Goal: Task Accomplishment & Management: Use online tool/utility

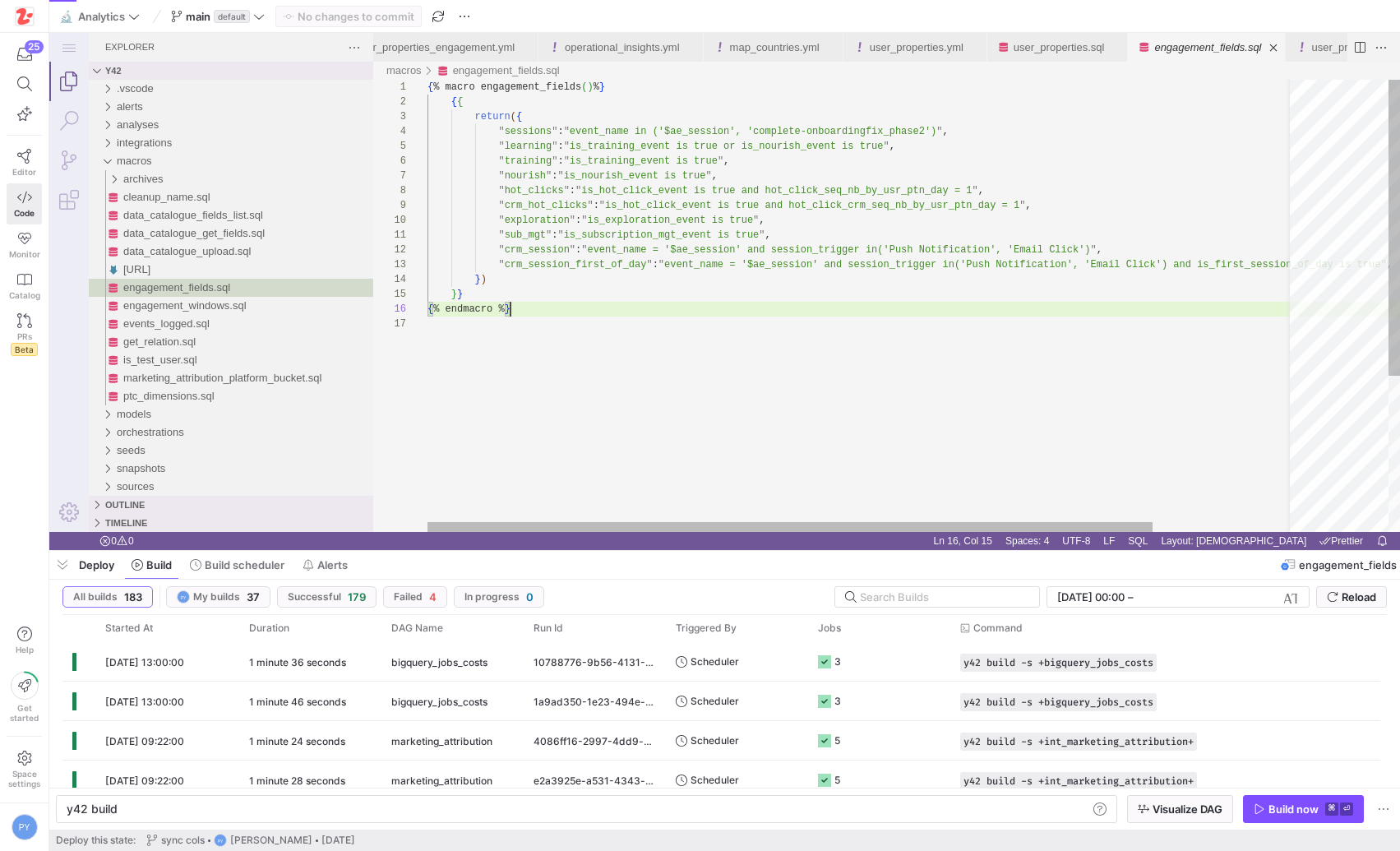
scroll to position [74, 83]
click at [552, 316] on div "{ % macro engagement_fields ( ) % } { { return ( { " sessions " : " event_name …" at bounding box center [947, 424] width 1038 height 688
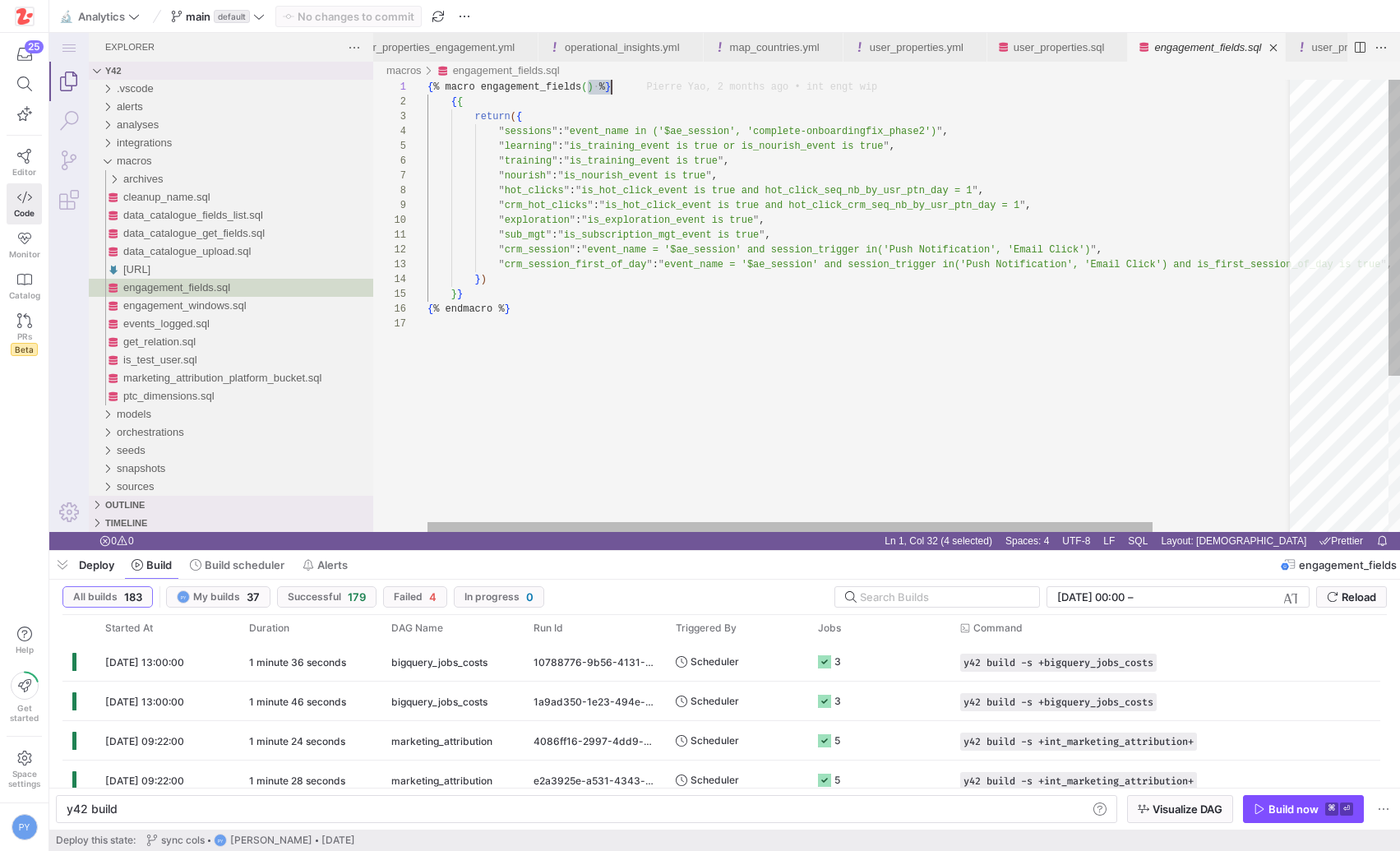
drag, startPoint x: 585, startPoint y: 86, endPoint x: 643, endPoint y: 86, distance: 58.0
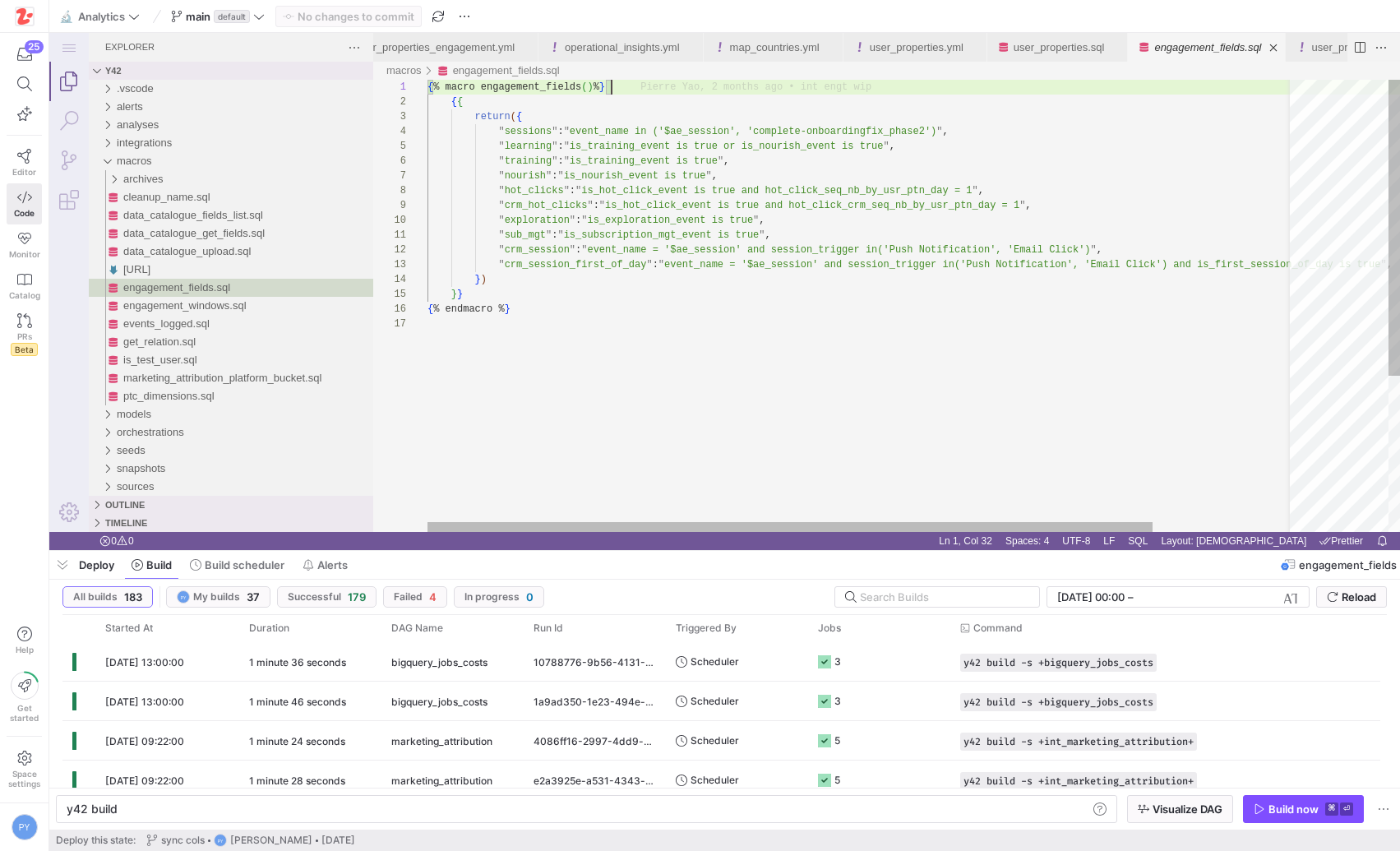
scroll to position [0, 5]
click at [436, 89] on div "{ % macro engagement_fields ( ) % } { { return ( { " sessions " : " event_name …" at bounding box center [947, 424] width 1038 height 688
type textarea "{% macro engagement_fields() %} {{ return({ "sessions": "event_name in ('$ae_se…"
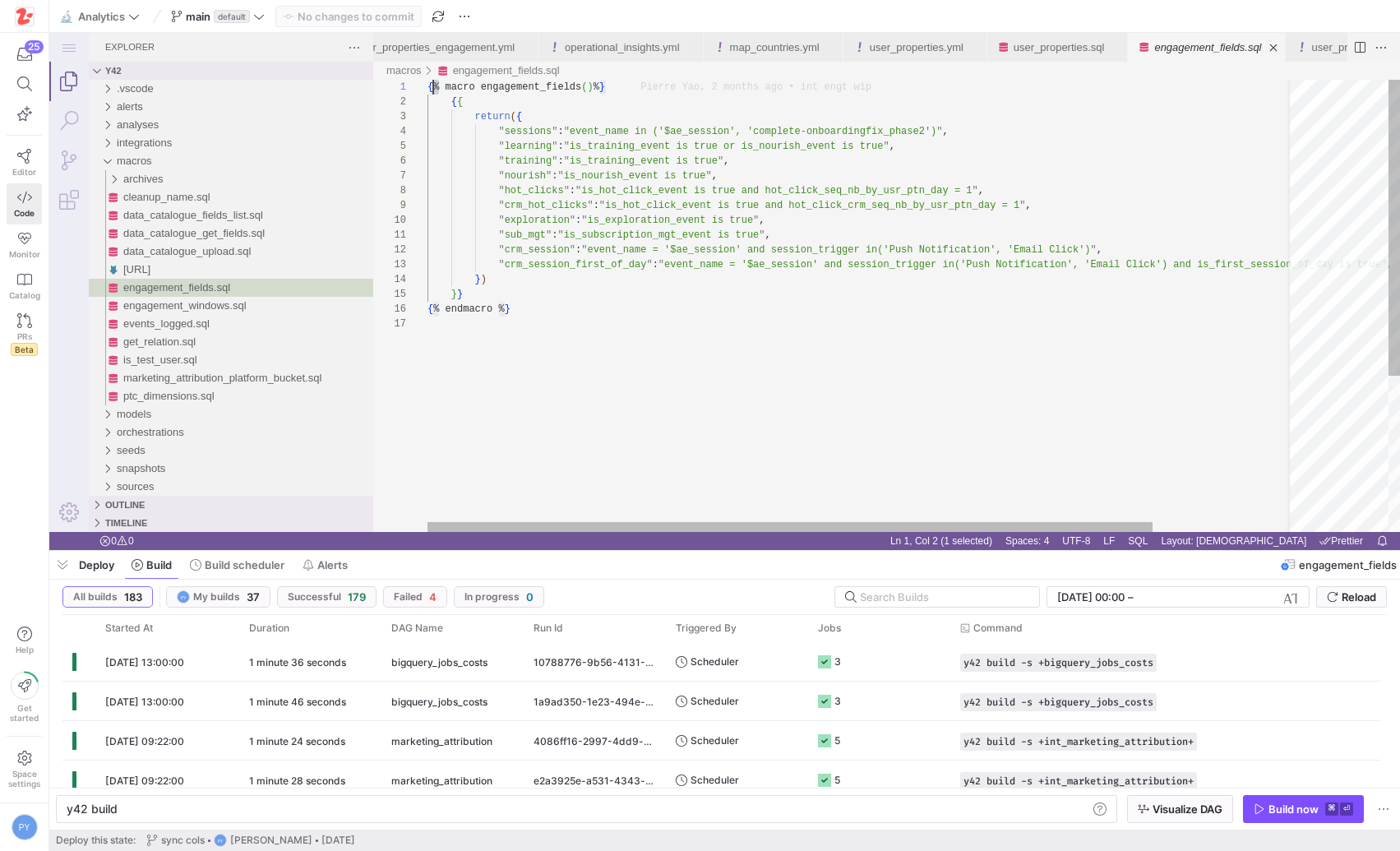
scroll to position [0, 0]
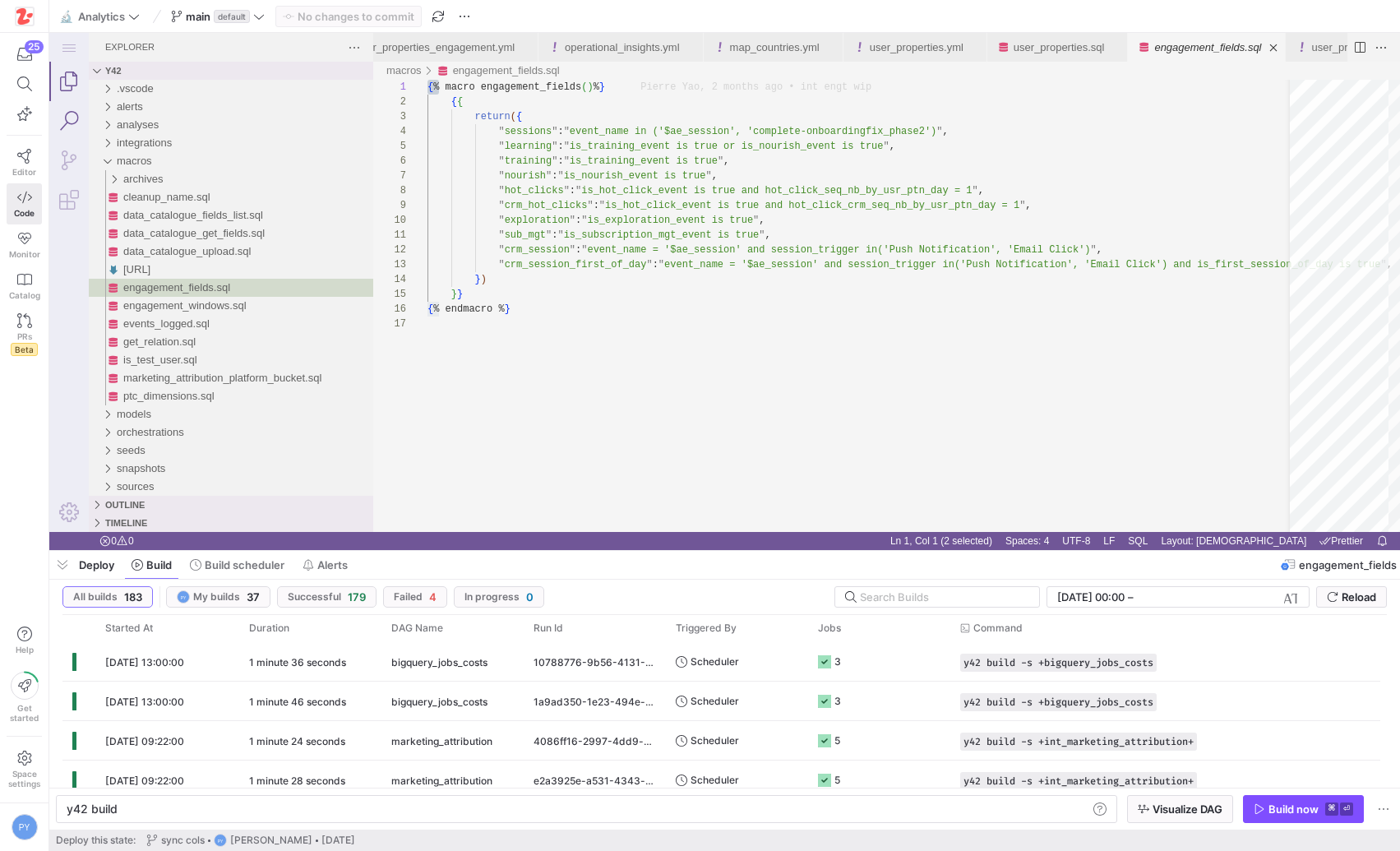
click at [66, 113] on link "Search (⇧⌘F)" at bounding box center [68, 120] width 39 height 39
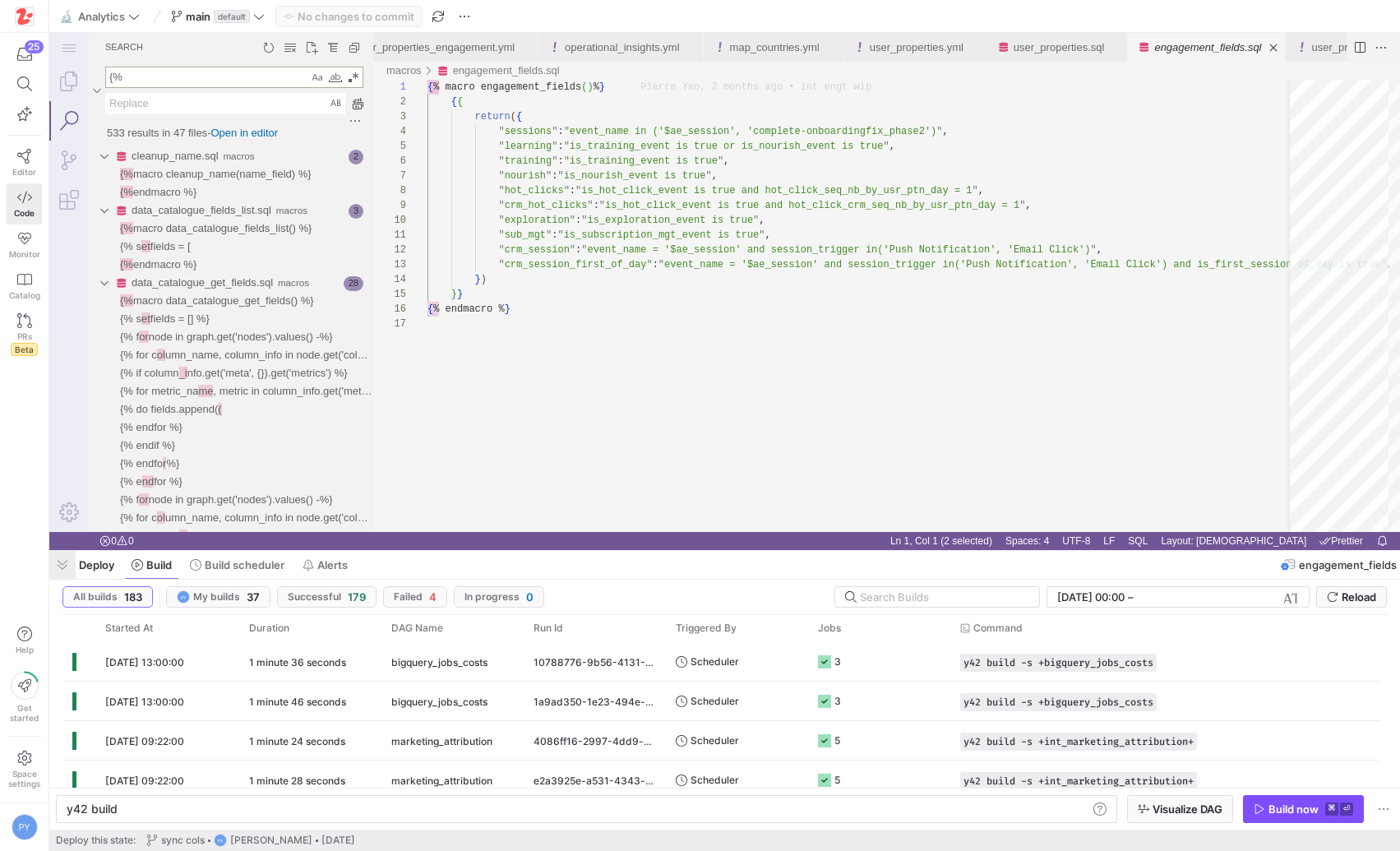
type textarea "{%"
click at [64, 565] on span "button" at bounding box center [62, 564] width 26 height 28
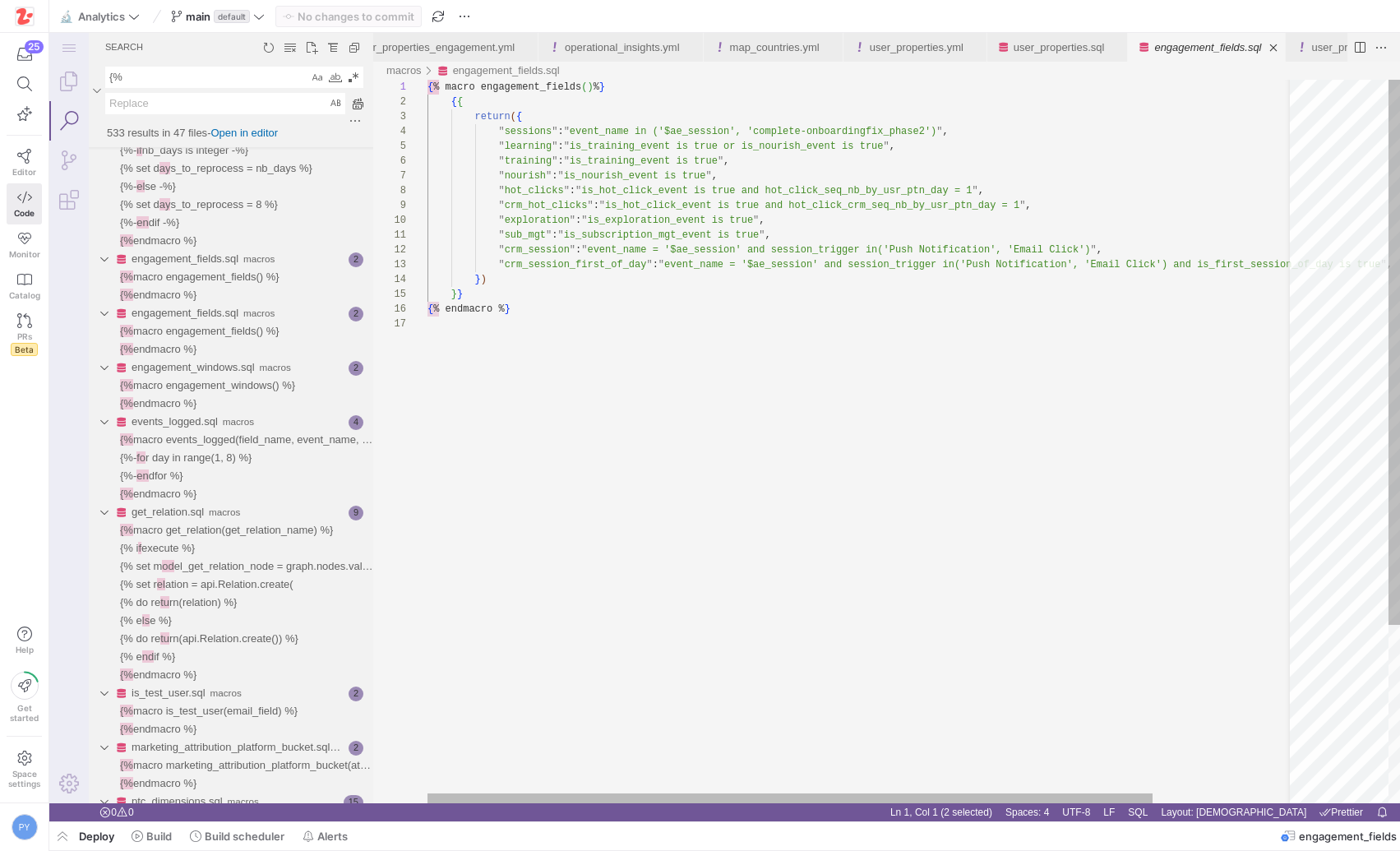
scroll to position [74, 83]
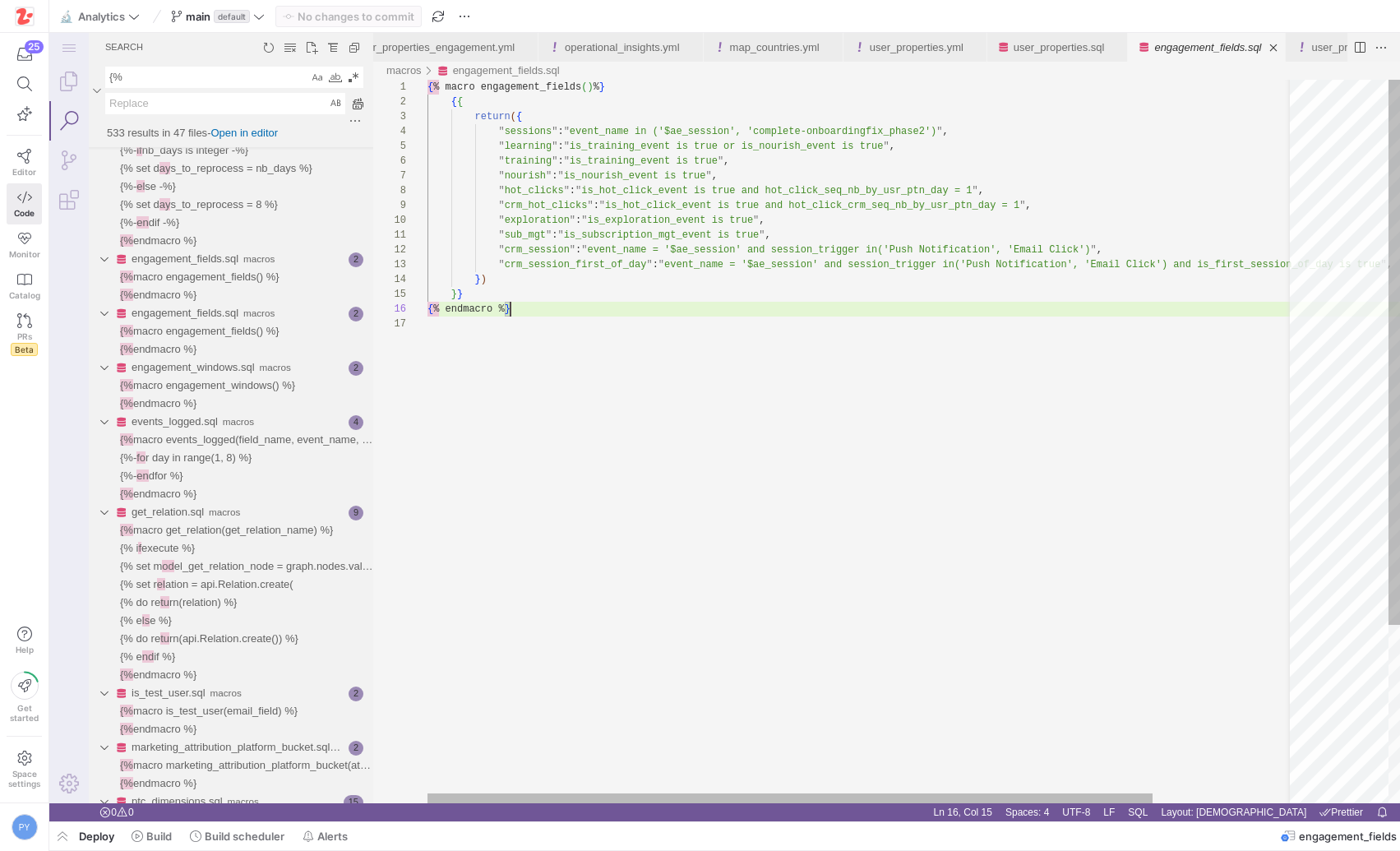
type textarea "{% macro engagement_fields() %} {{ return({ "sessions": "event_name in ('$ae_se…"
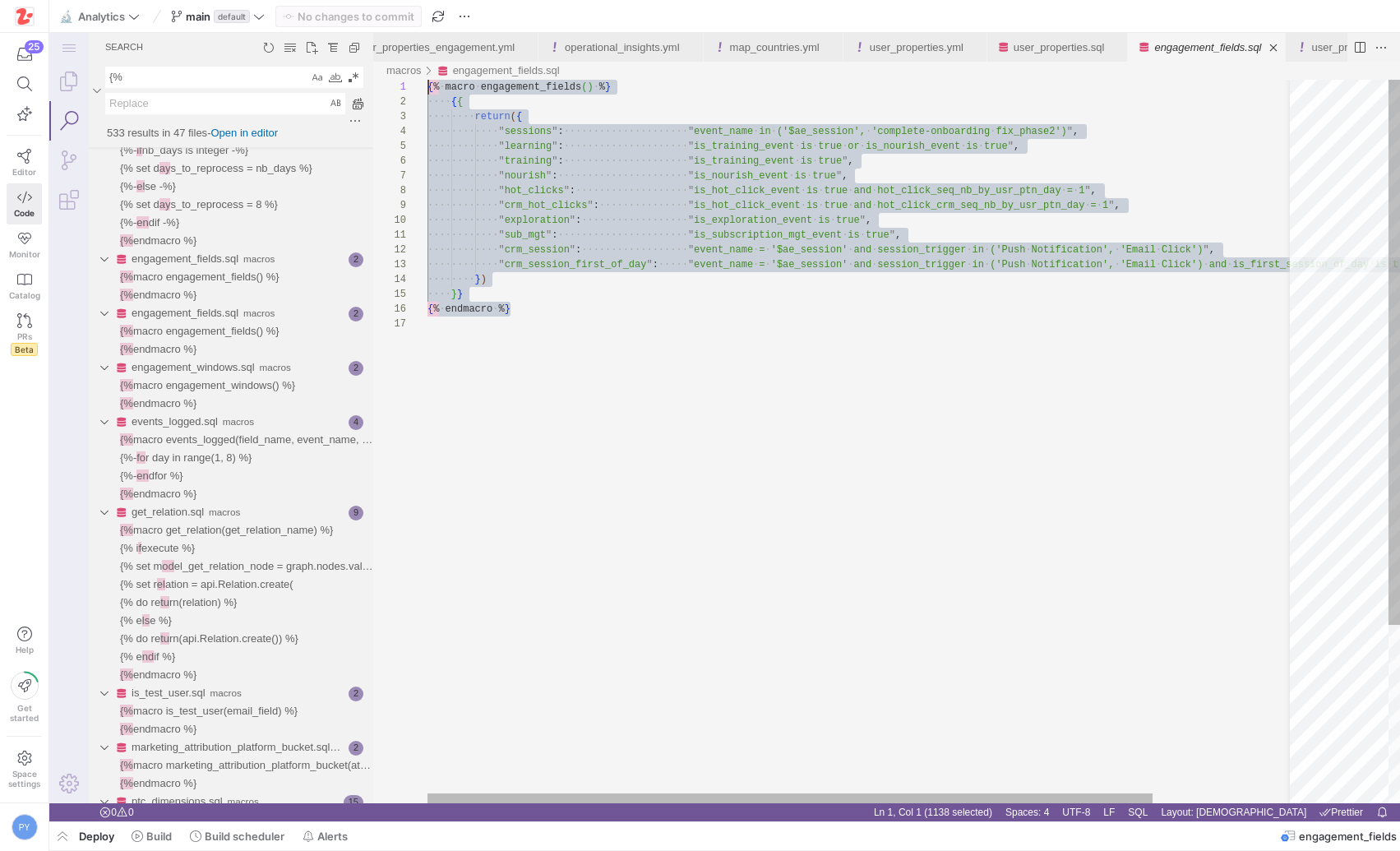
drag, startPoint x: 525, startPoint y: 311, endPoint x: 251, endPoint y: 58, distance: 372.9
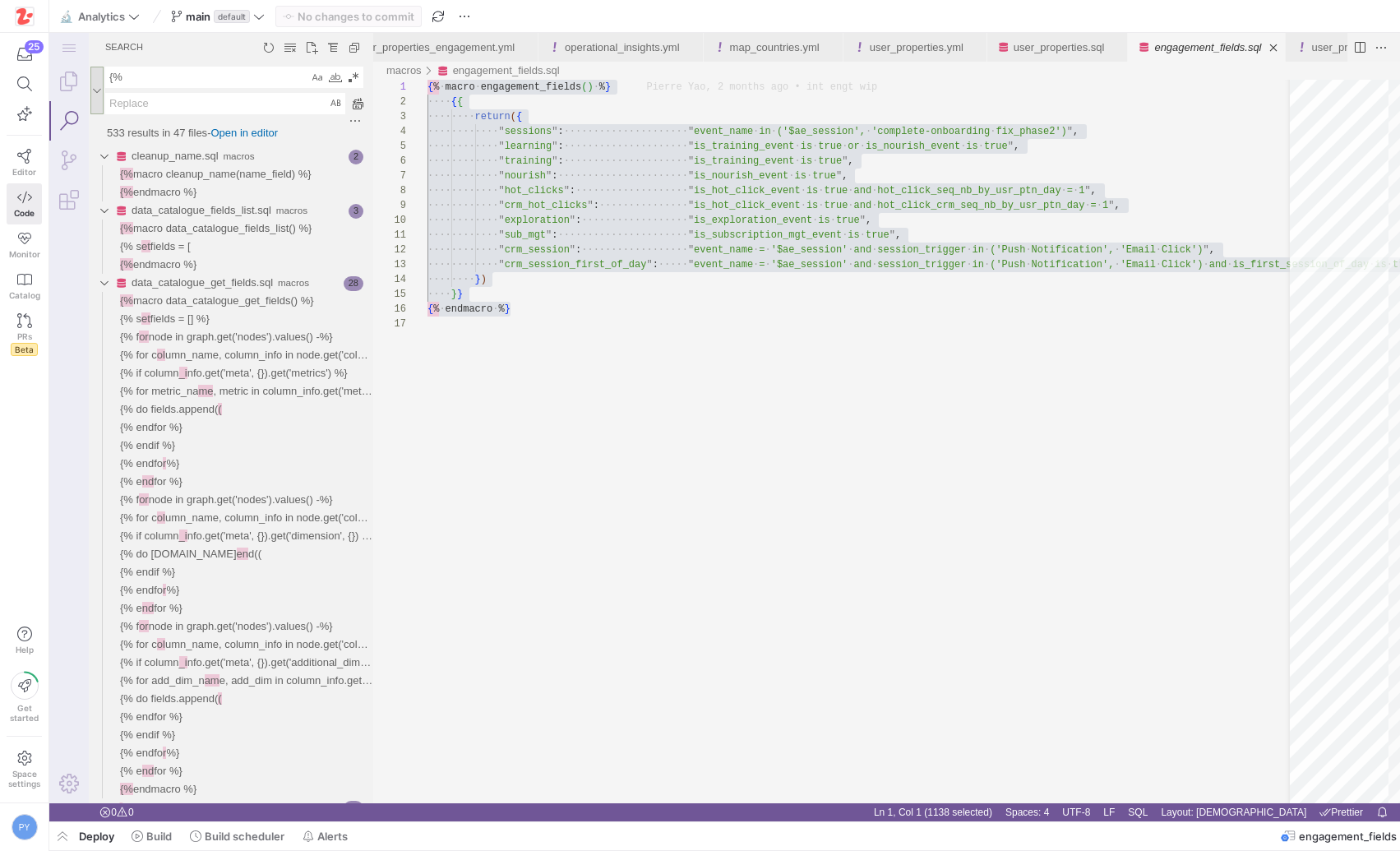
click at [103, 95] on link at bounding box center [97, 90] width 13 height 47
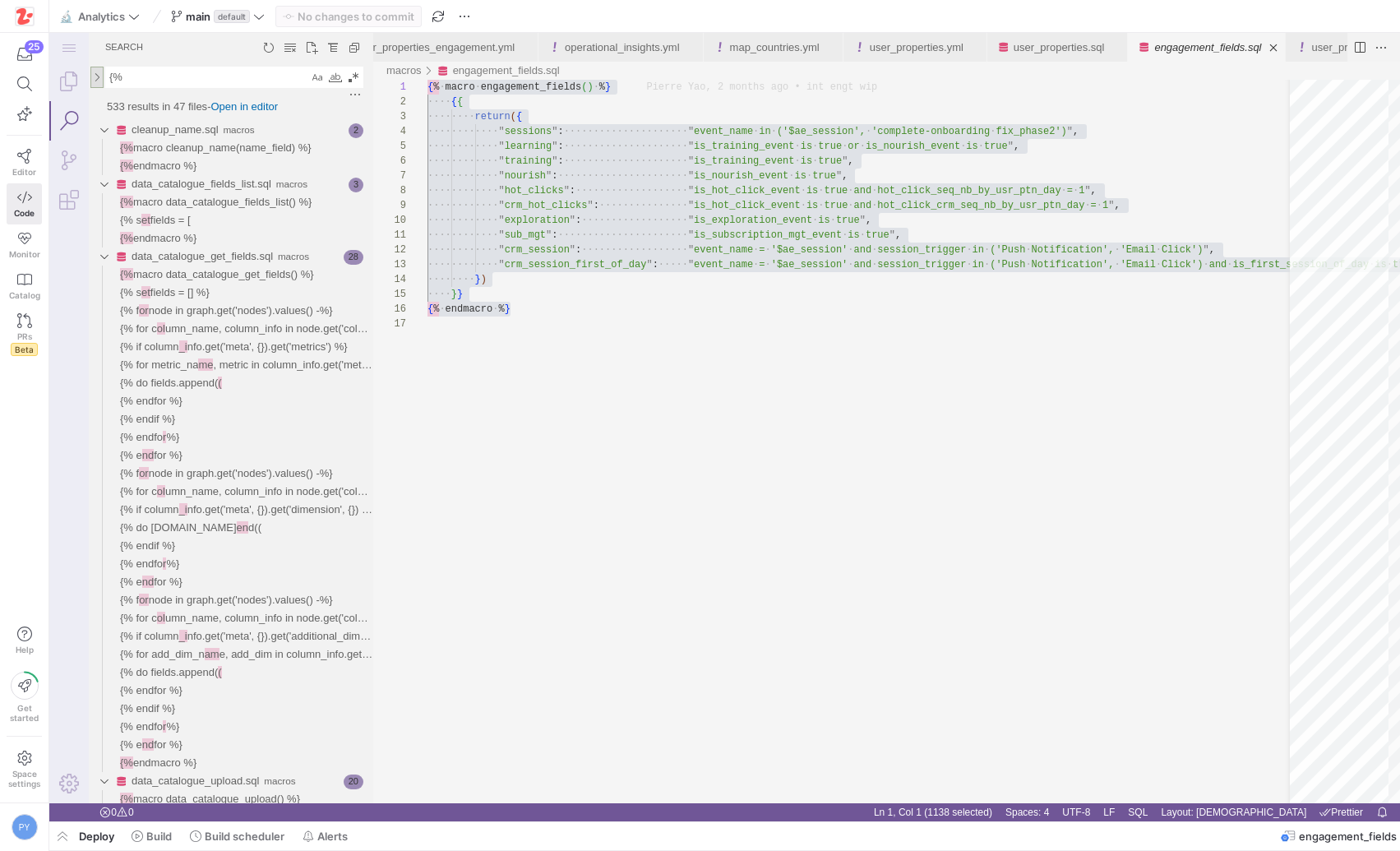
click at [95, 83] on link at bounding box center [97, 77] width 13 height 22
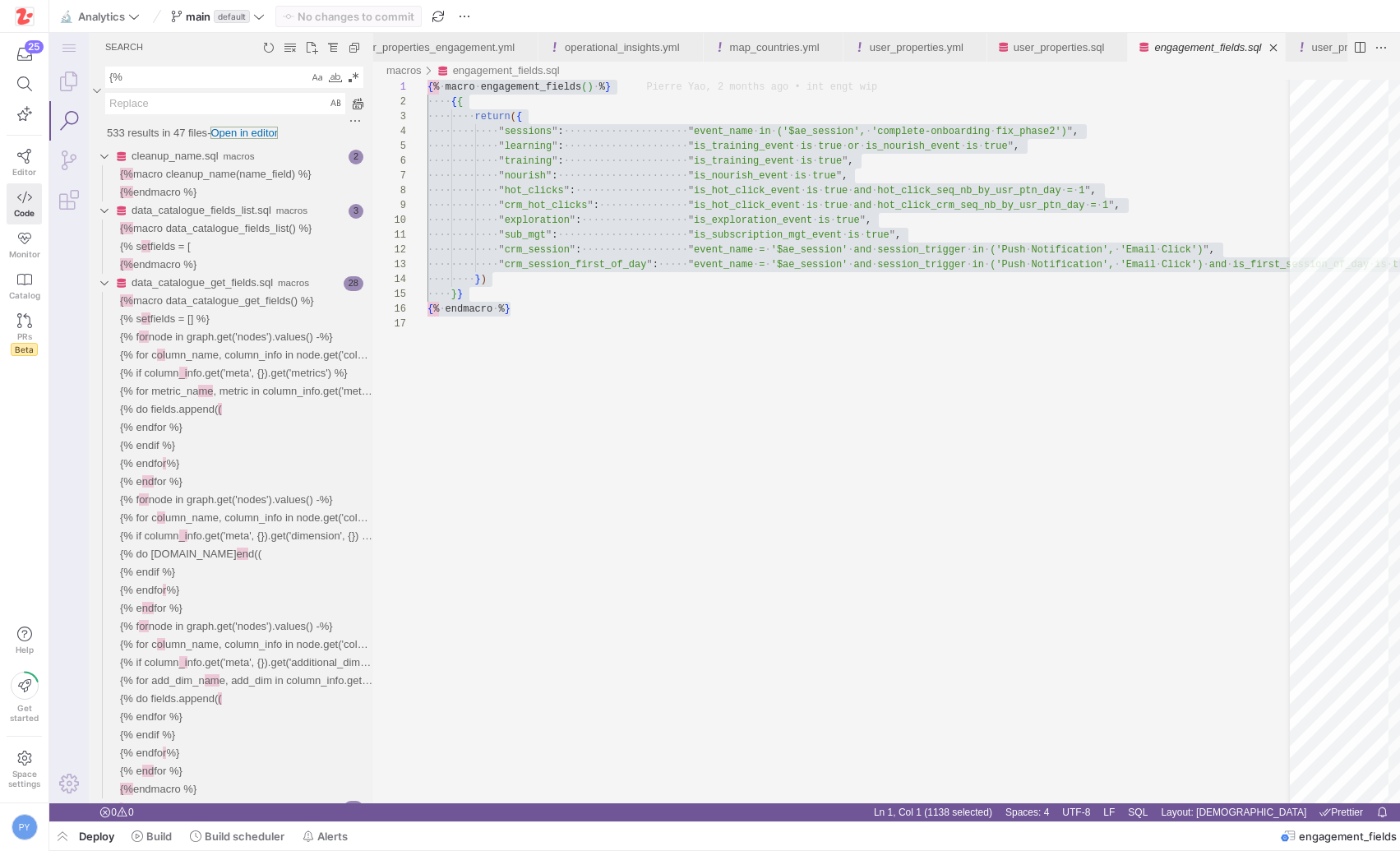
click at [278, 134] on link "Open in editor" at bounding box center [244, 133] width 67 height 13
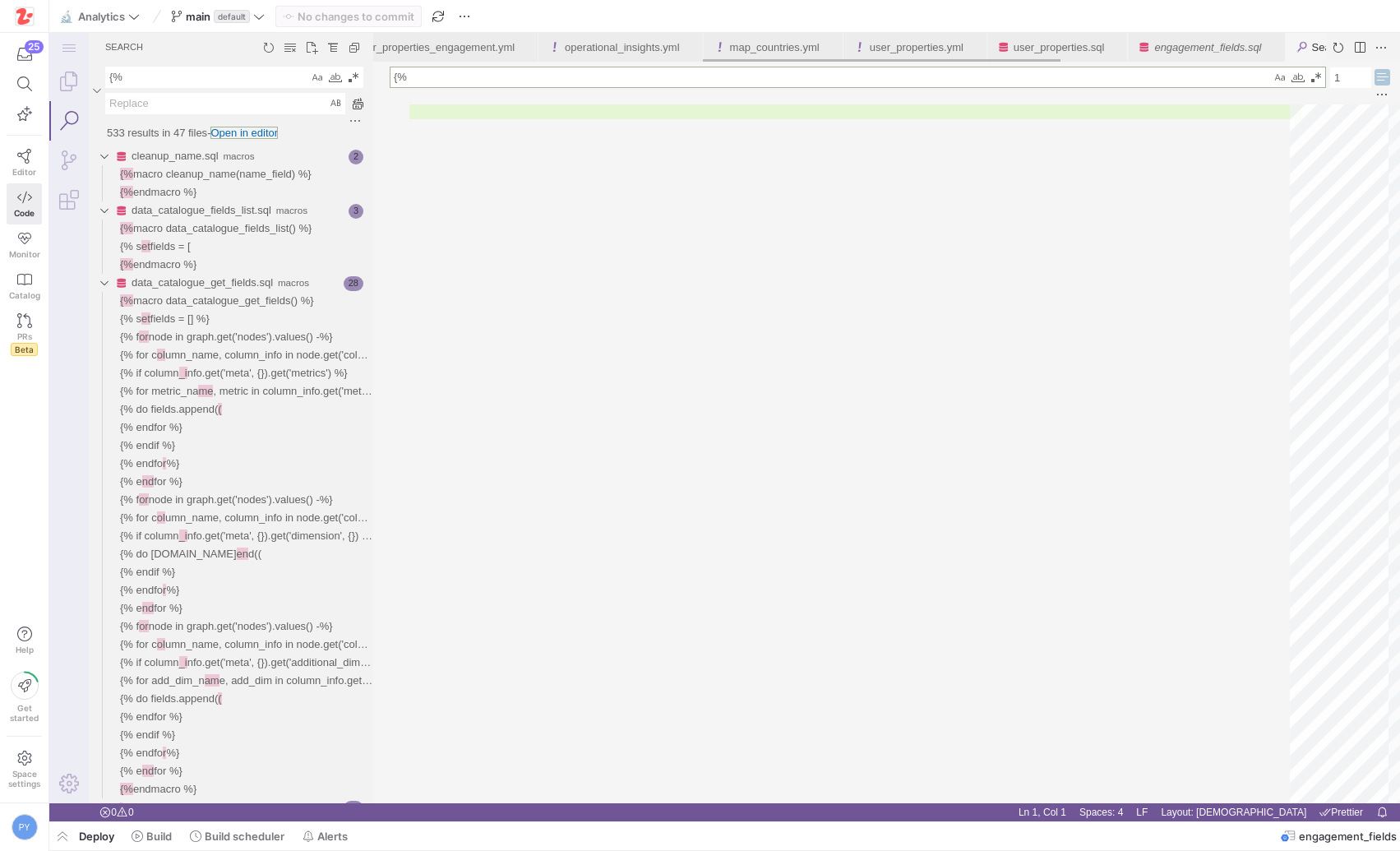
type textarea "533 results - 47 files macros/cleanup_name.sql: 1: {% macro cleanup_name(name_f…"
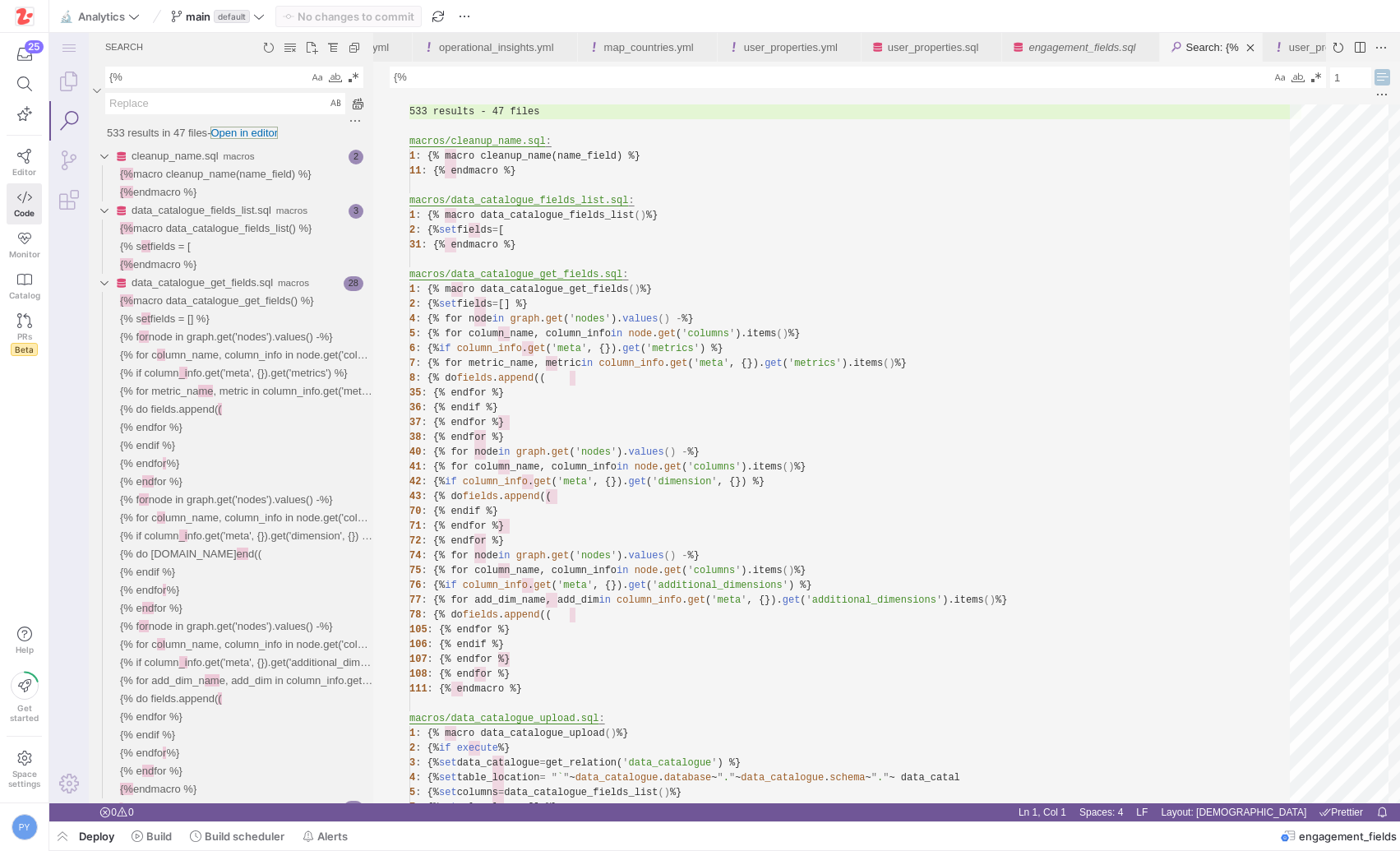
click at [278, 134] on link "Open in editor" at bounding box center [244, 133] width 67 height 13
click at [1257, 45] on link "Close (⌘W)" at bounding box center [1249, 47] width 16 height 16
click at [1155, 47] on link "Close (⌘W)" at bounding box center [1147, 47] width 16 height 16
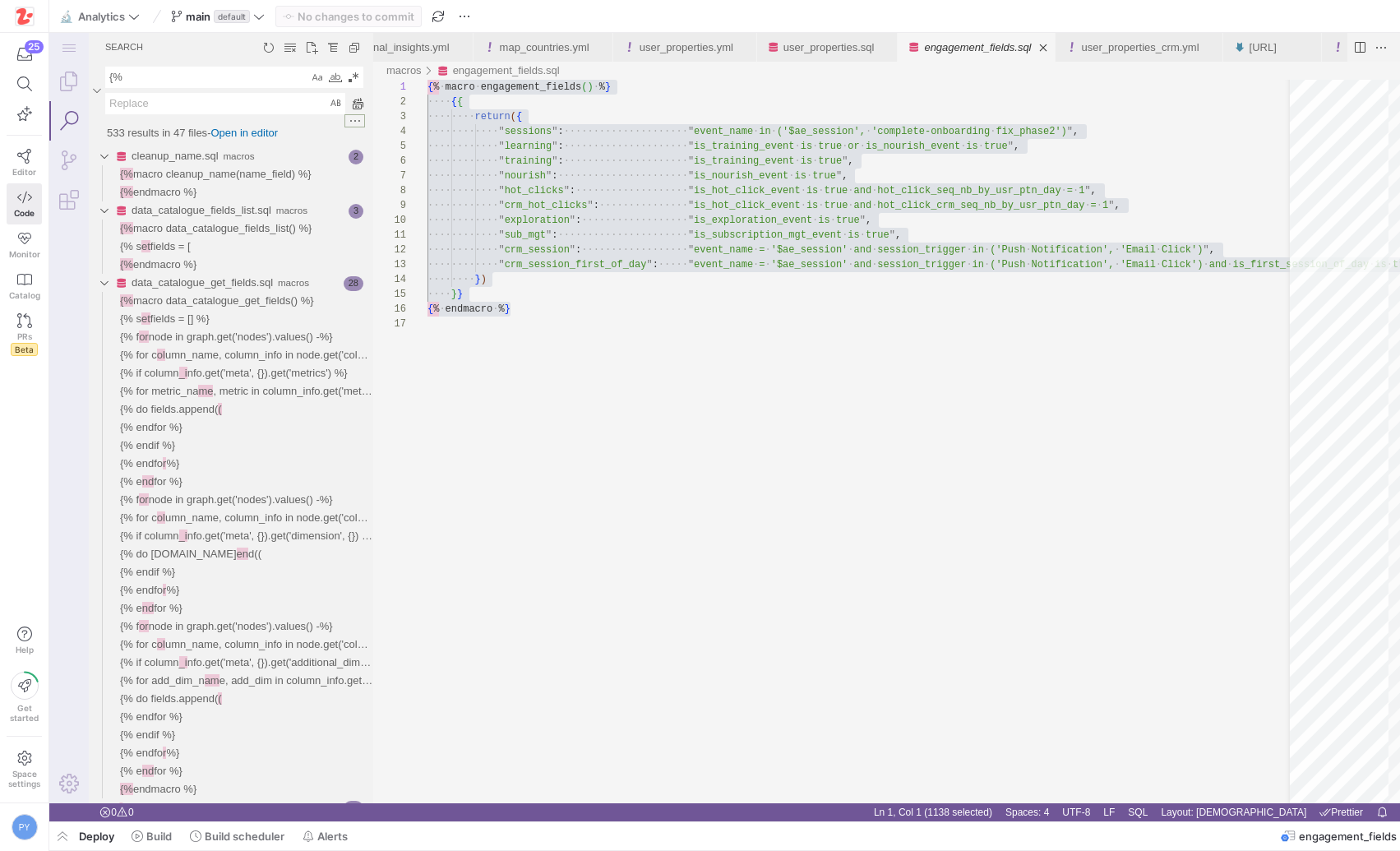
click at [355, 122] on div at bounding box center [354, 121] width 21 height 13
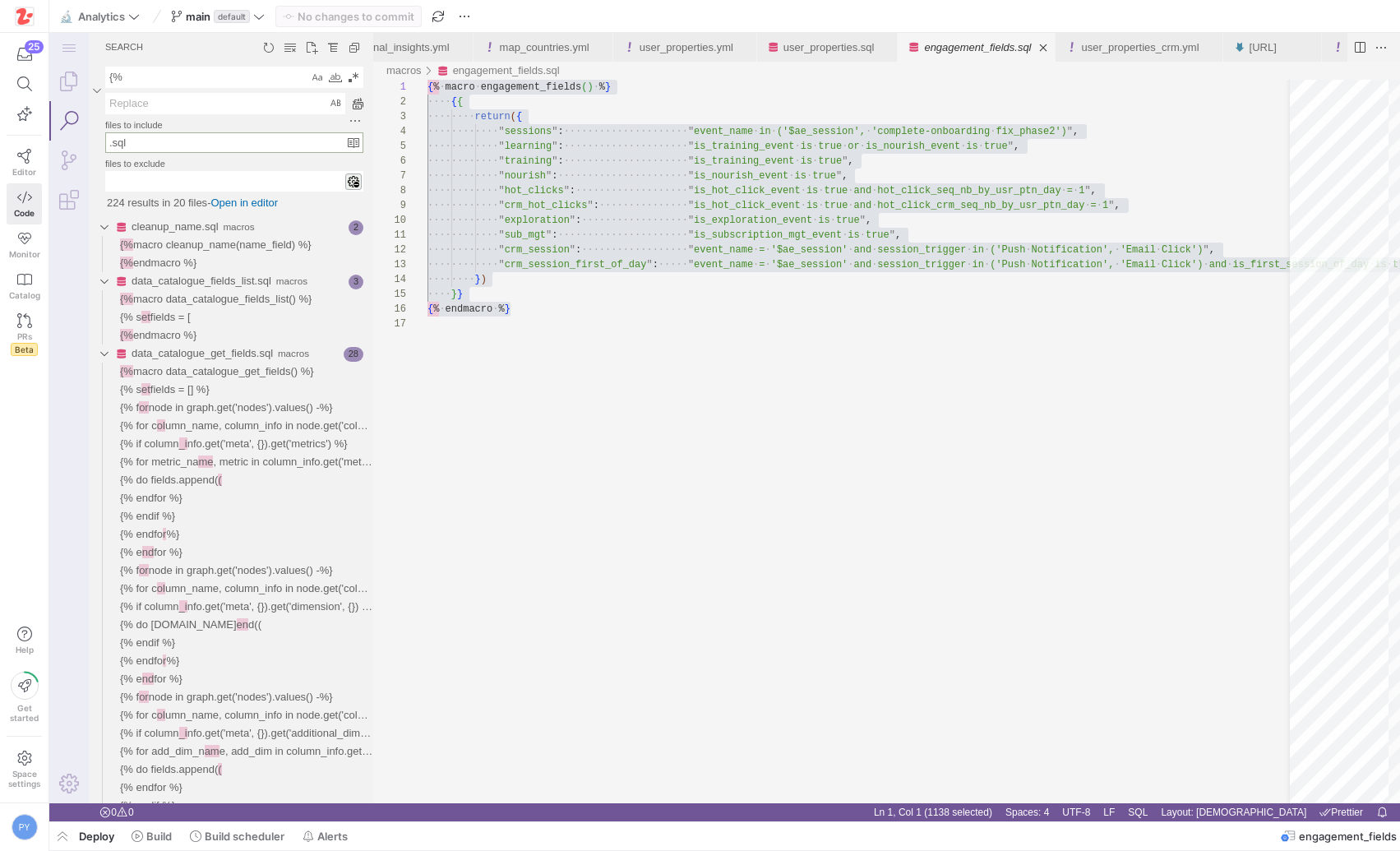
type input ".sql"
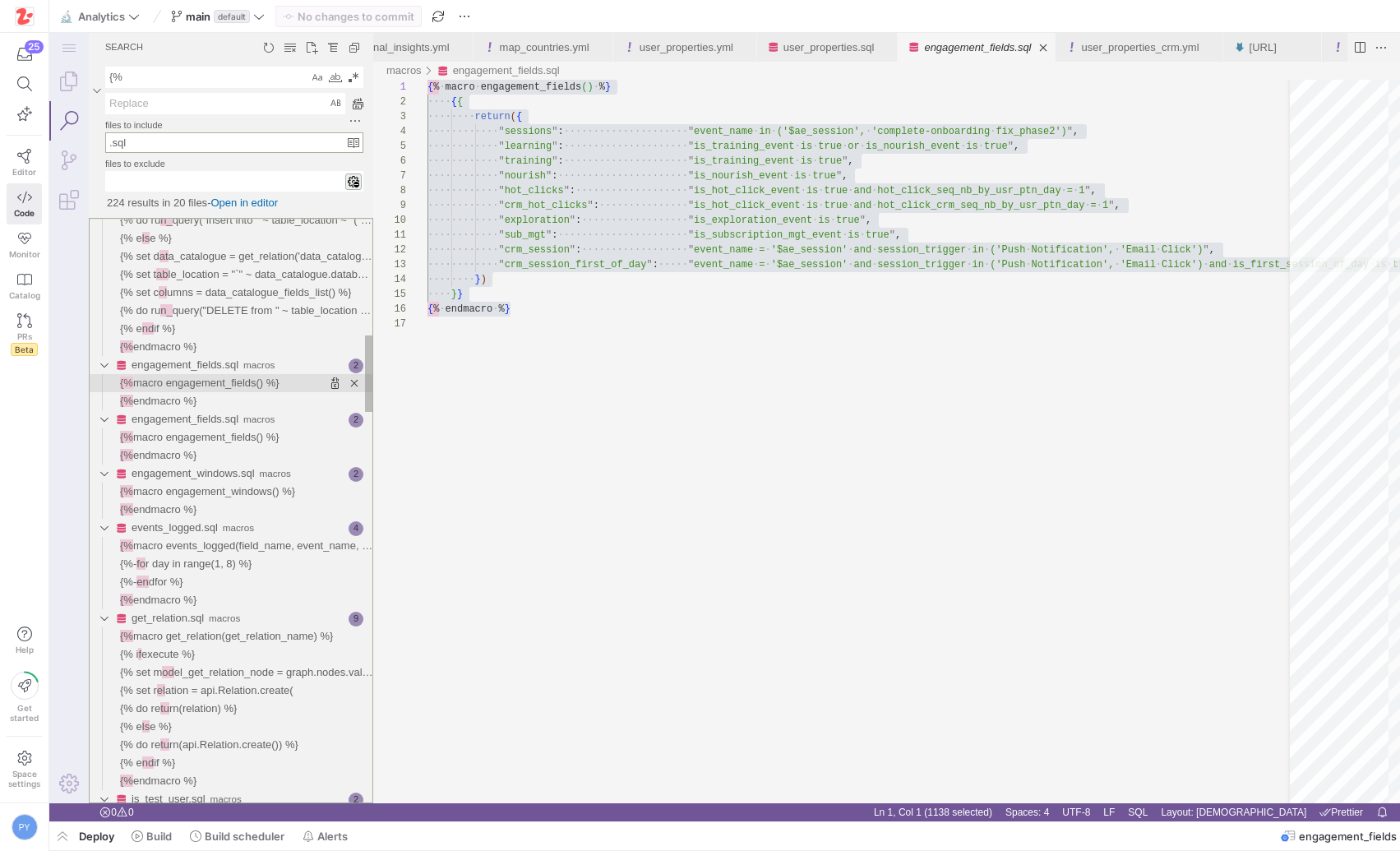
click at [253, 389] on span "macro engagement_fields() %}" at bounding box center [206, 382] width 146 height 13
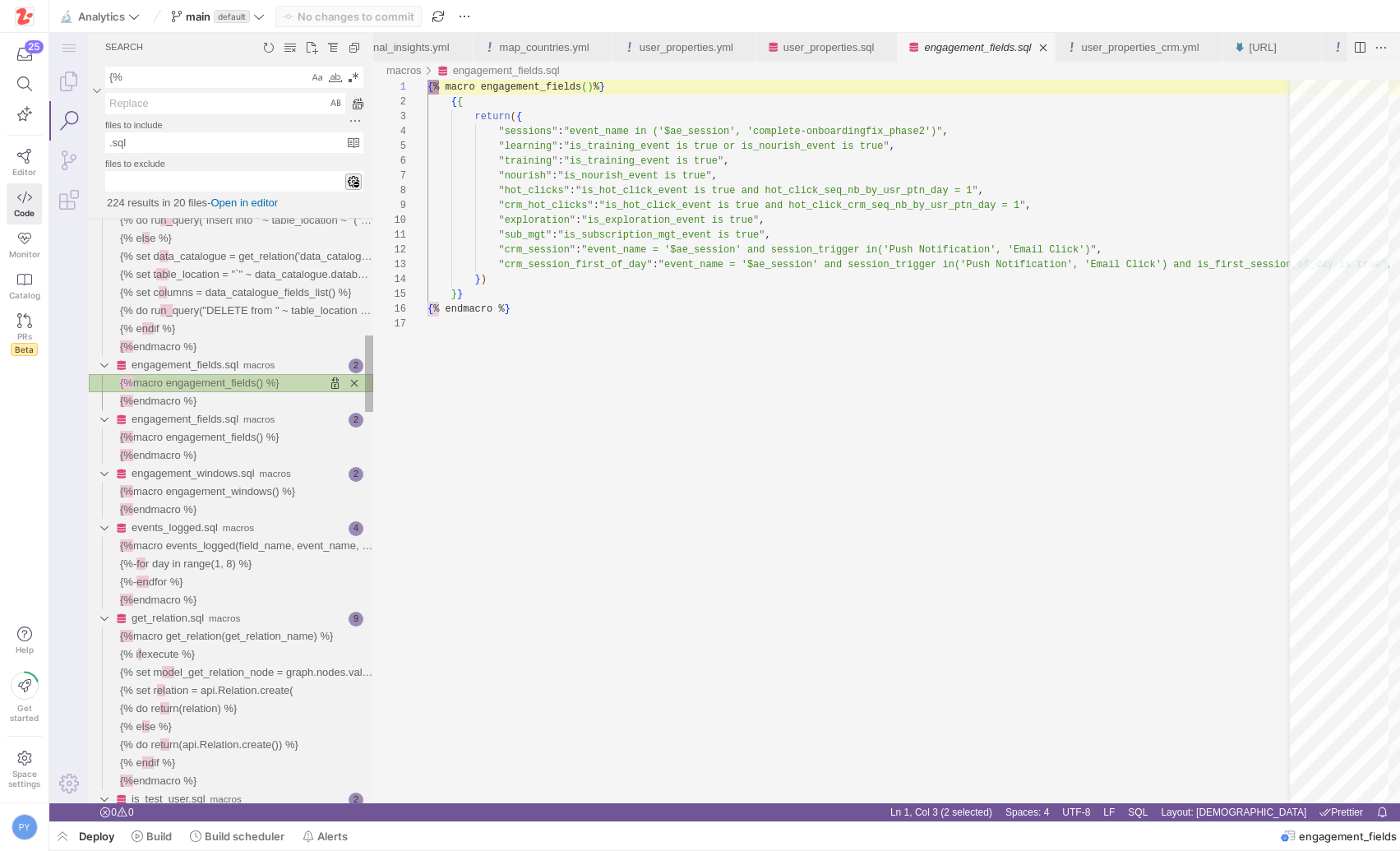
scroll to position [104, 12]
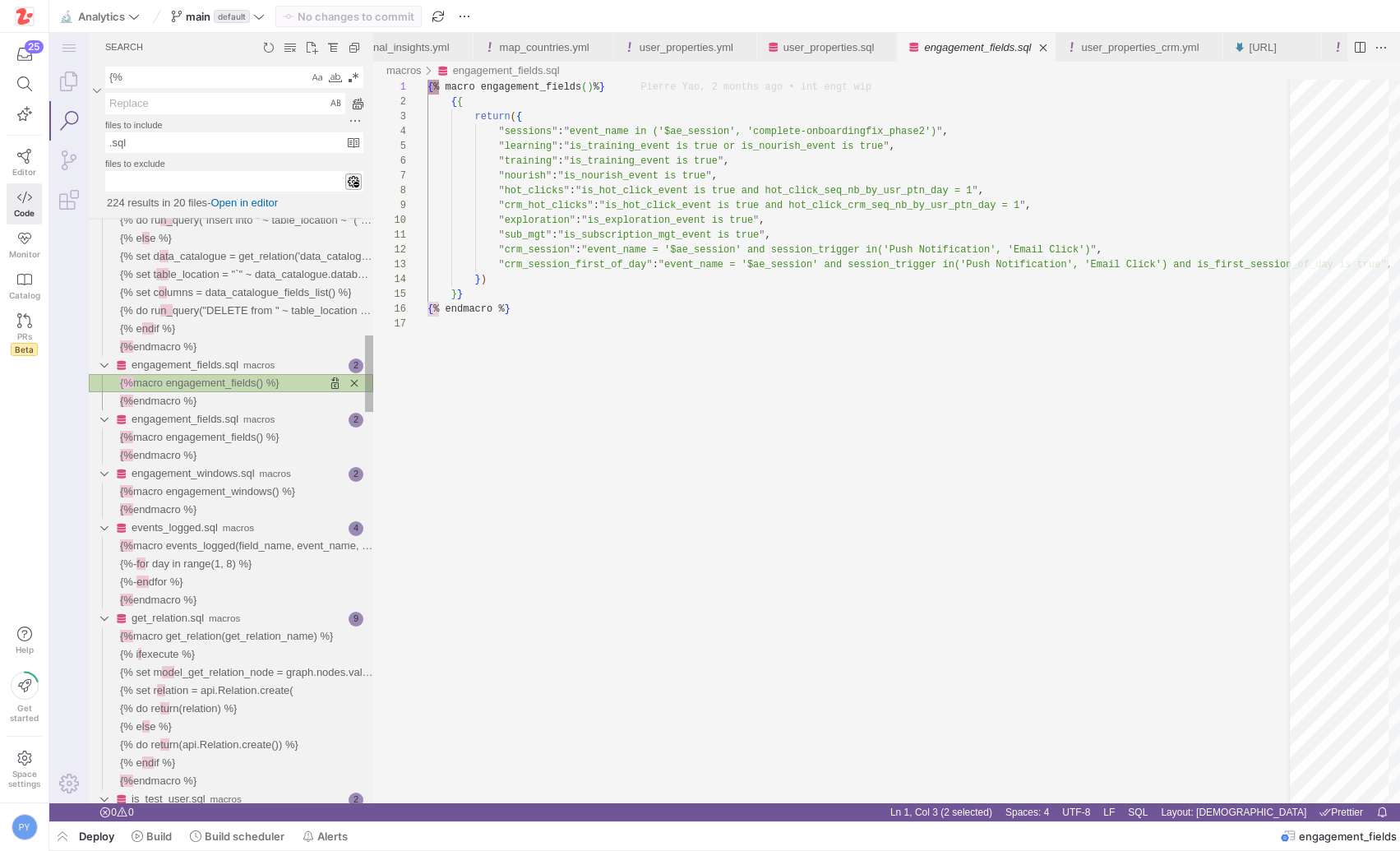
click at [253, 389] on span "macro engagement_fields() %}" at bounding box center [206, 382] width 146 height 13
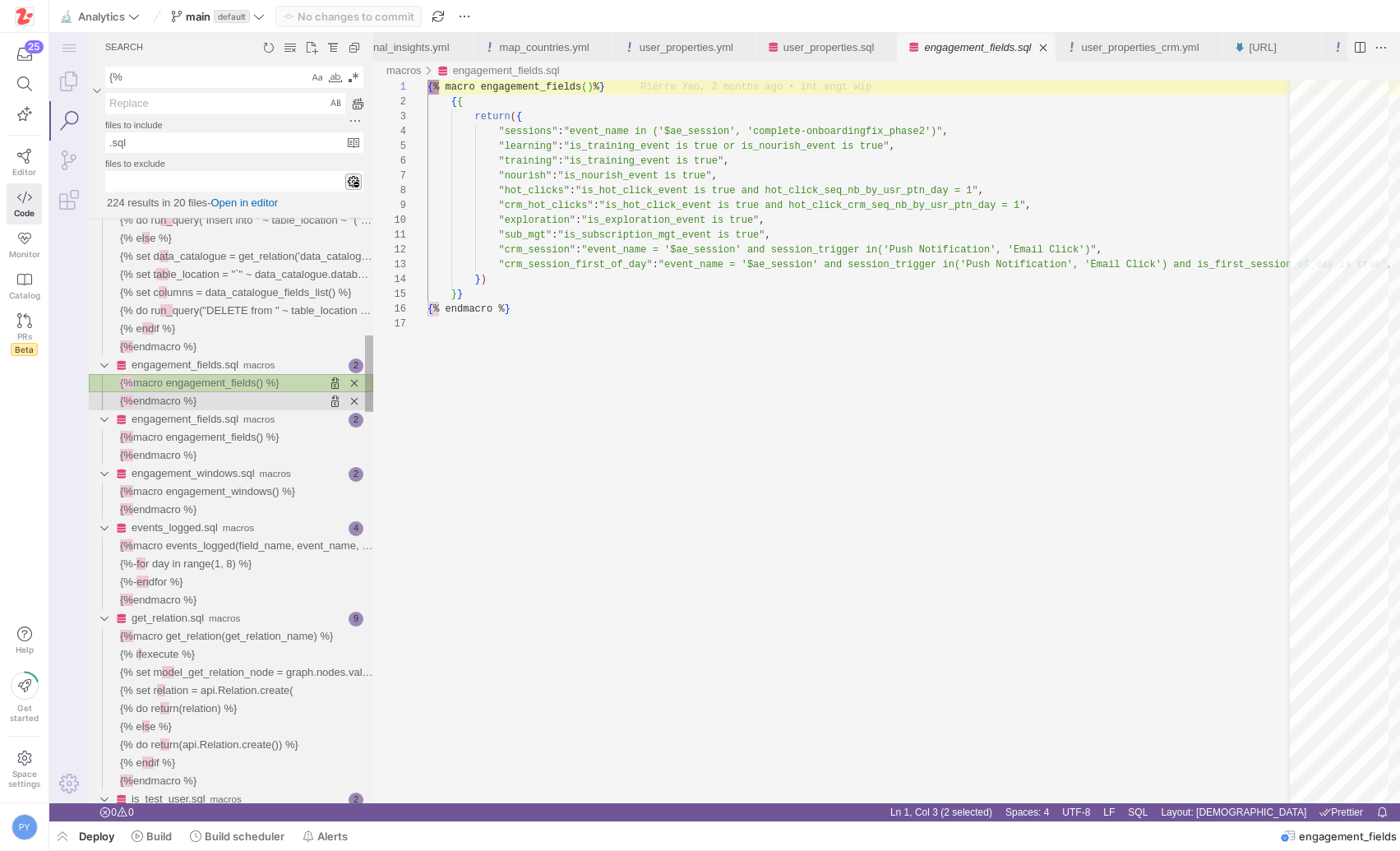
click at [234, 400] on span "Found '{%' at column 2 in line '{% endmacro %}'" at bounding box center [284, 401] width 177 height 18
type textarea ""sub_mgt": "is_subscription_mgt_event is true", "crm_session": "event_name = '$…"
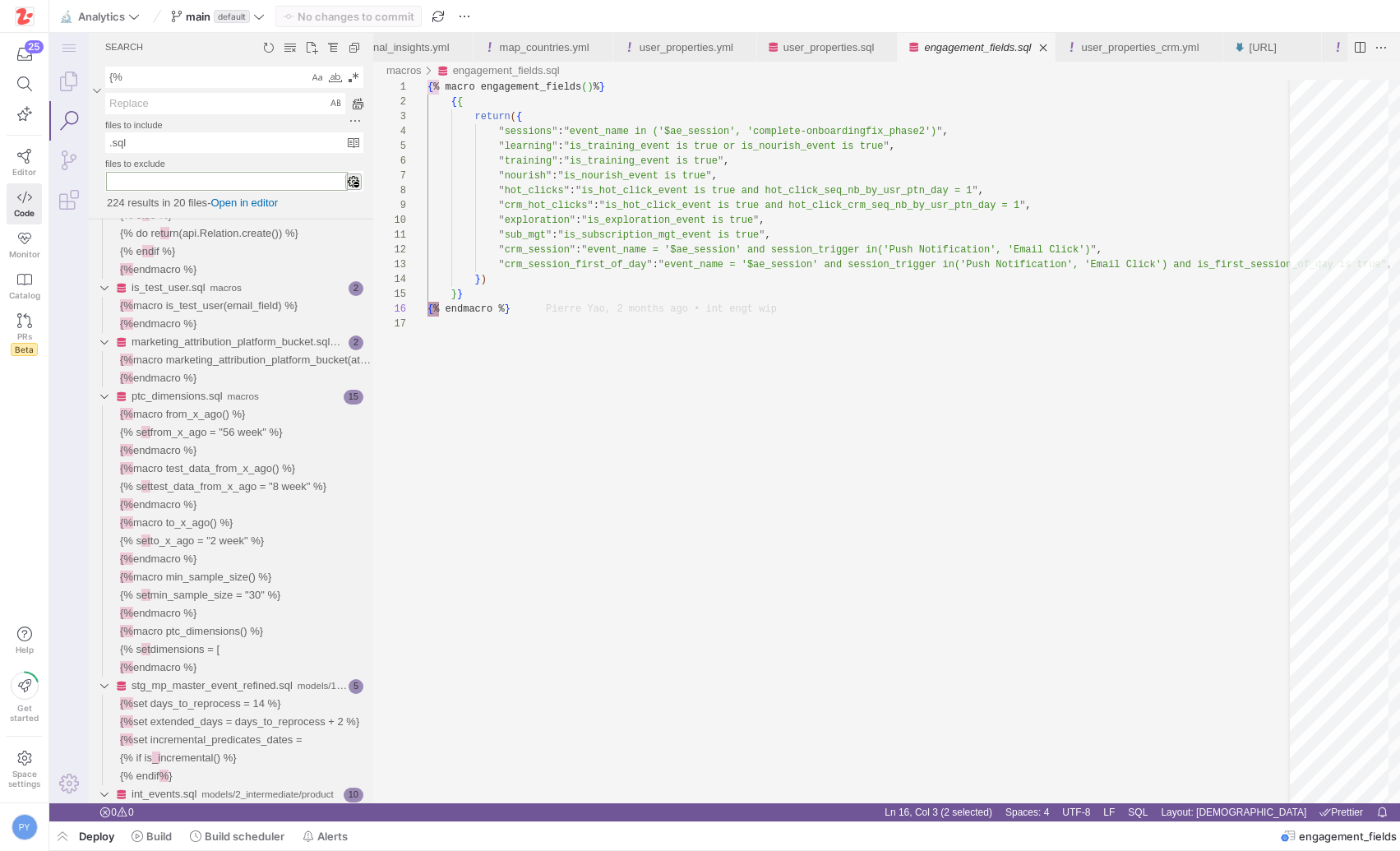
click at [160, 186] on input "files to exclude" at bounding box center [227, 181] width 242 height 19
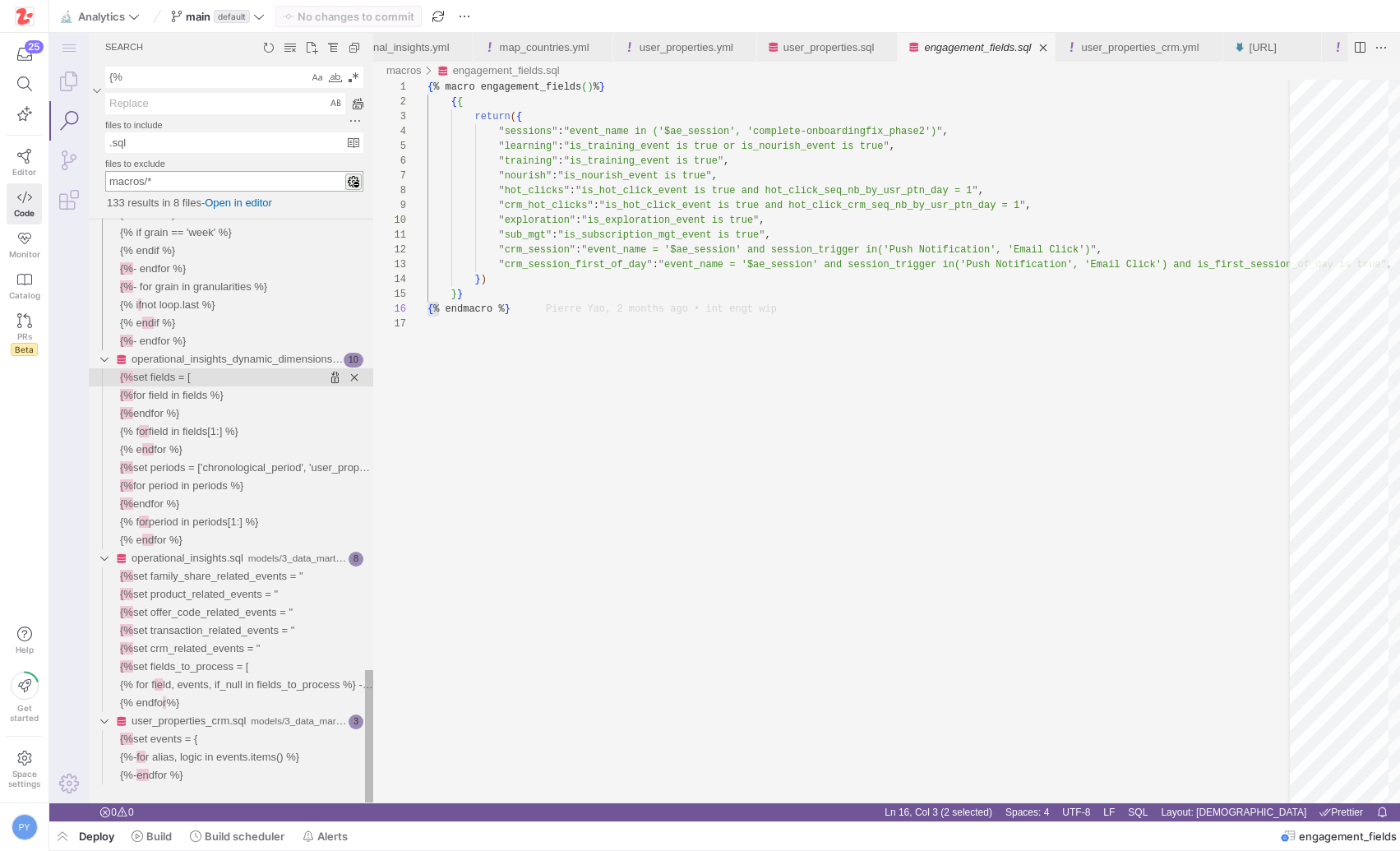
type input "macros/*"
click at [226, 377] on span "Found '{%' at column 2 in line '{% set fields = ['" at bounding box center [282, 377] width 183 height 18
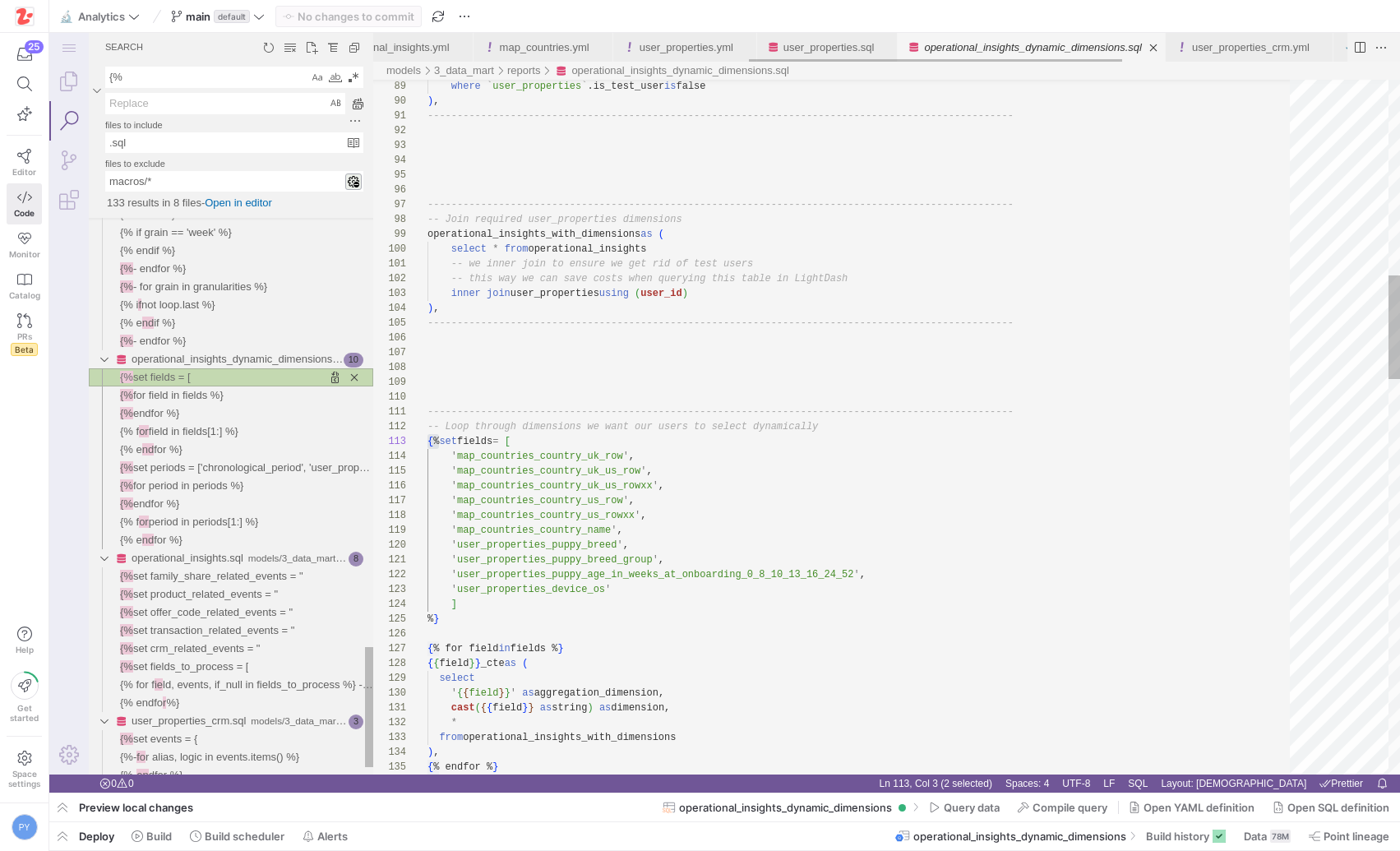
scroll to position [148, 12]
click at [217, 401] on span "for field in fields %}" at bounding box center [179, 395] width 91 height 13
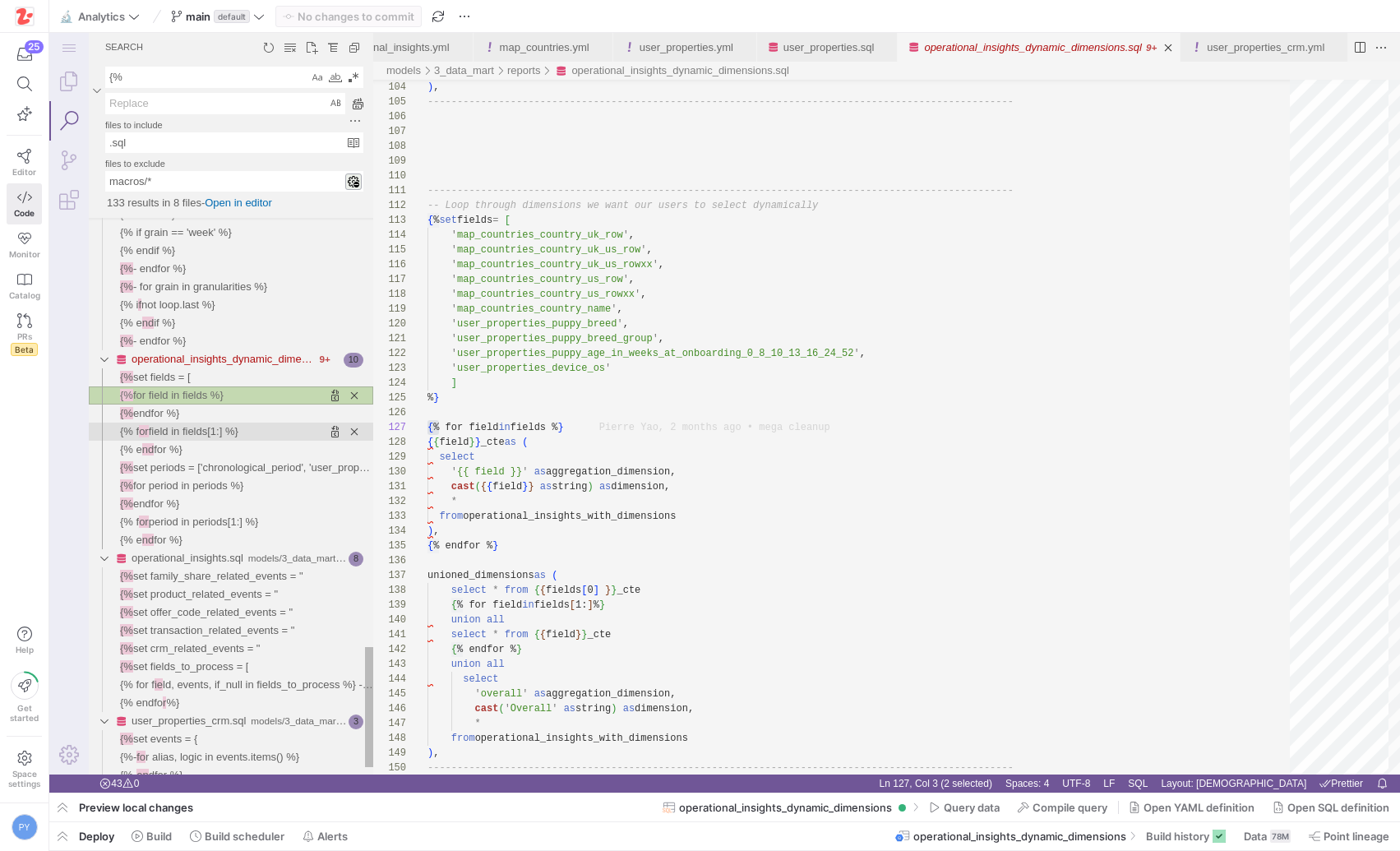
click at [210, 435] on span "field in fields[1:] %}" at bounding box center [194, 431] width 90 height 13
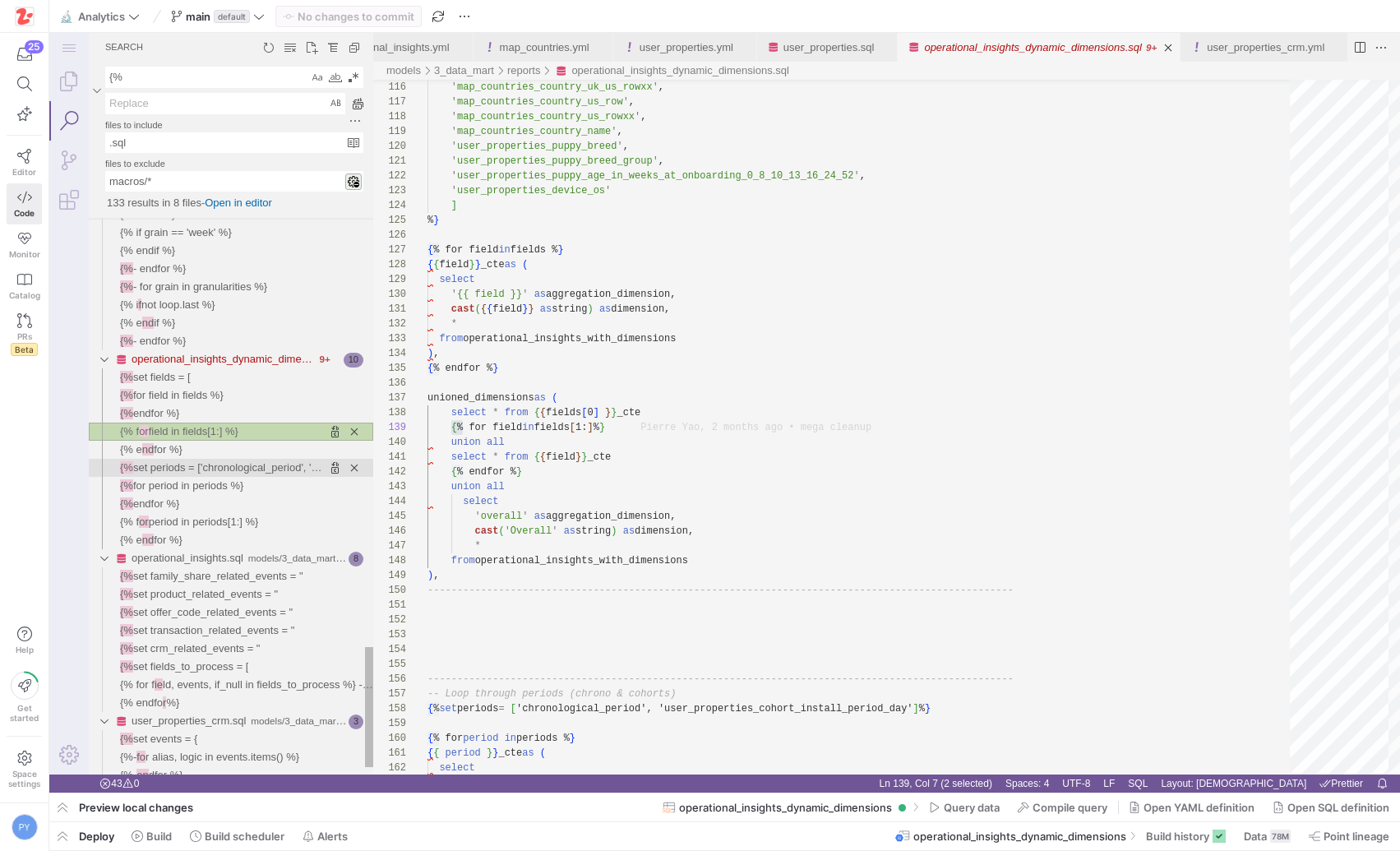
click at [221, 473] on span "set periods = ['chronological_period', 'user_properties_cohort_install_period_d…" at bounding box center [334, 468] width 402 height 13
type textarea "-------------------------------------------------------------------------------…"
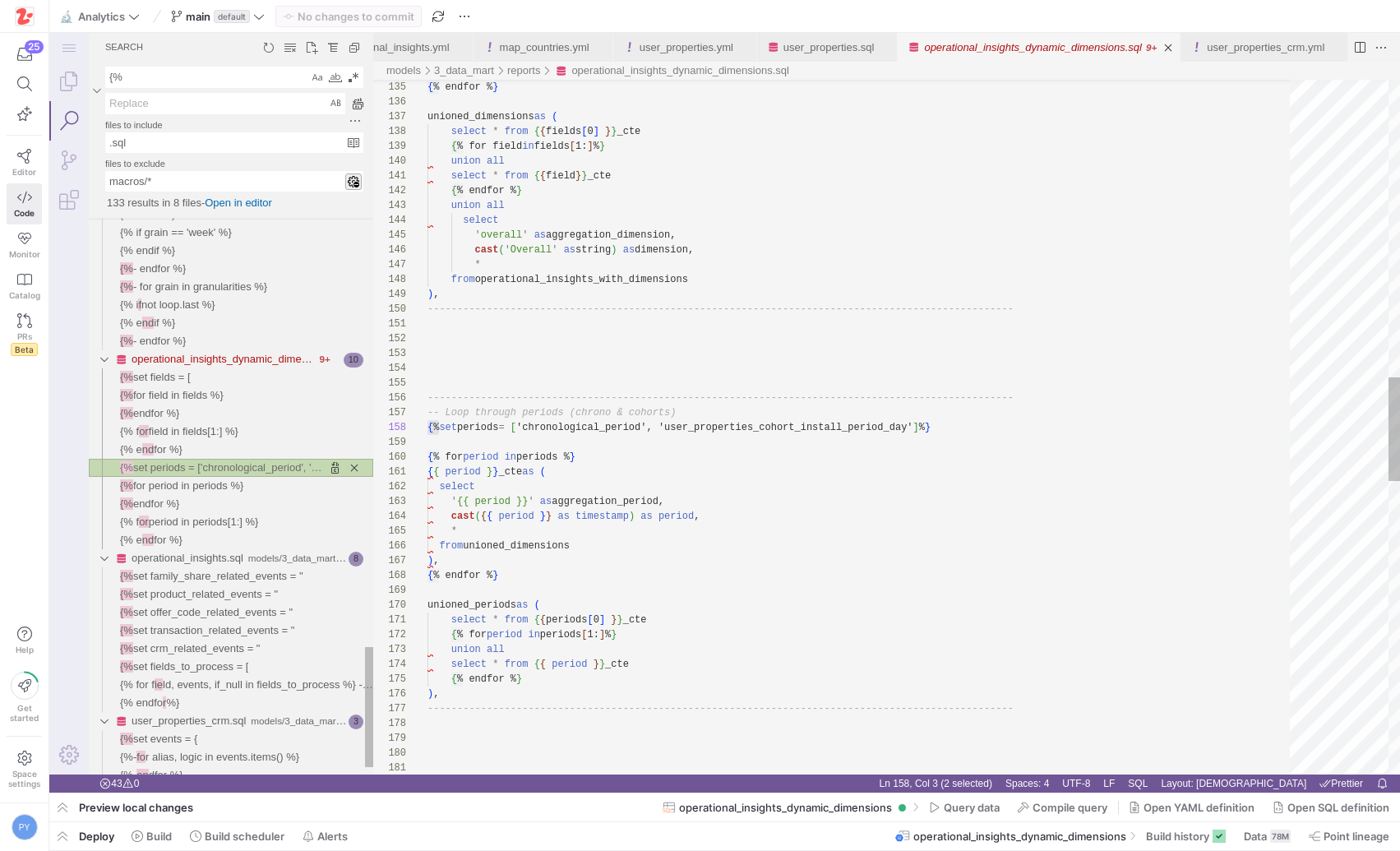
scroll to position [148, 12]
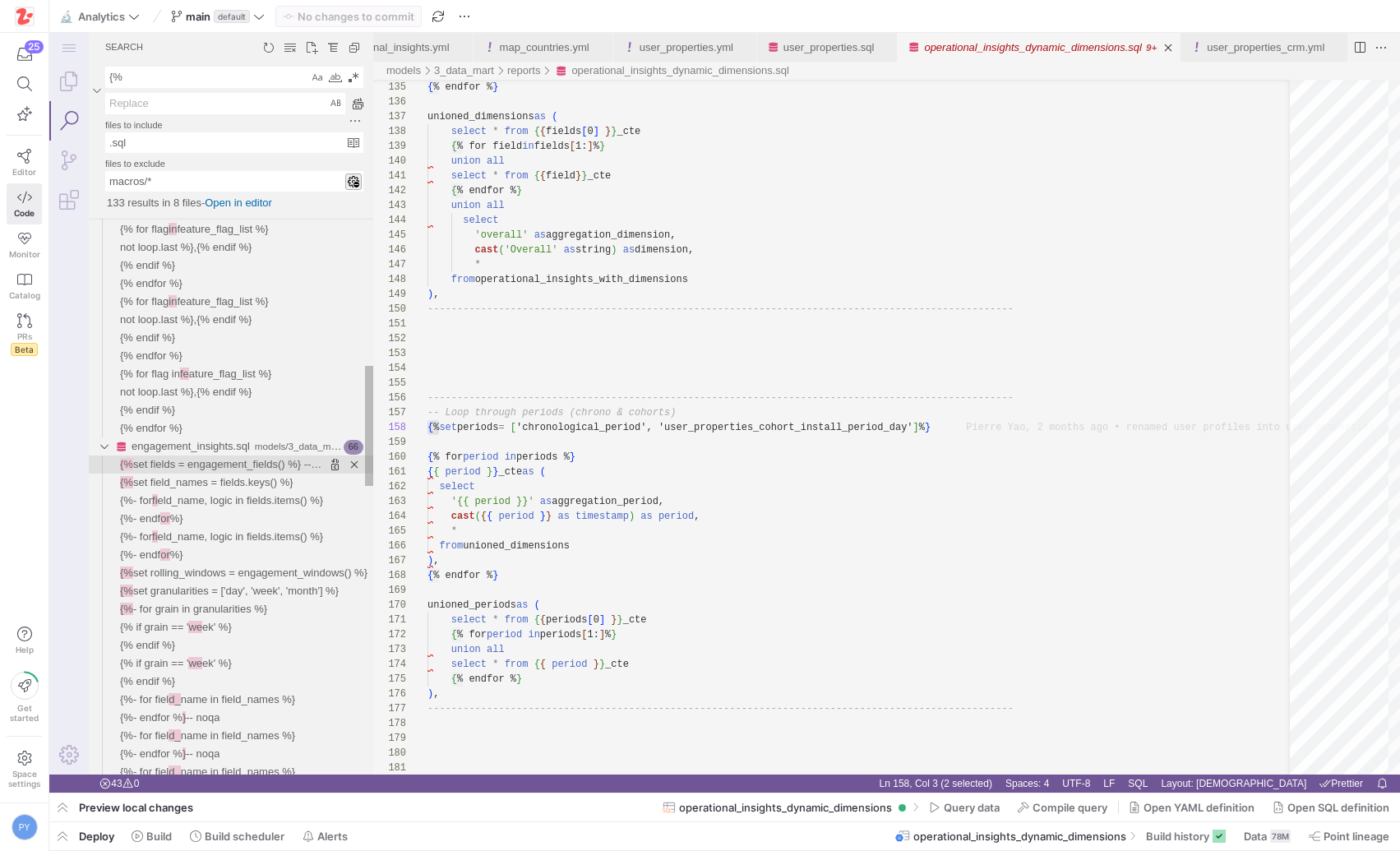
click at [227, 467] on span "set fields = engagement_fields() %} -- macro" at bounding box center [239, 464] width 211 height 13
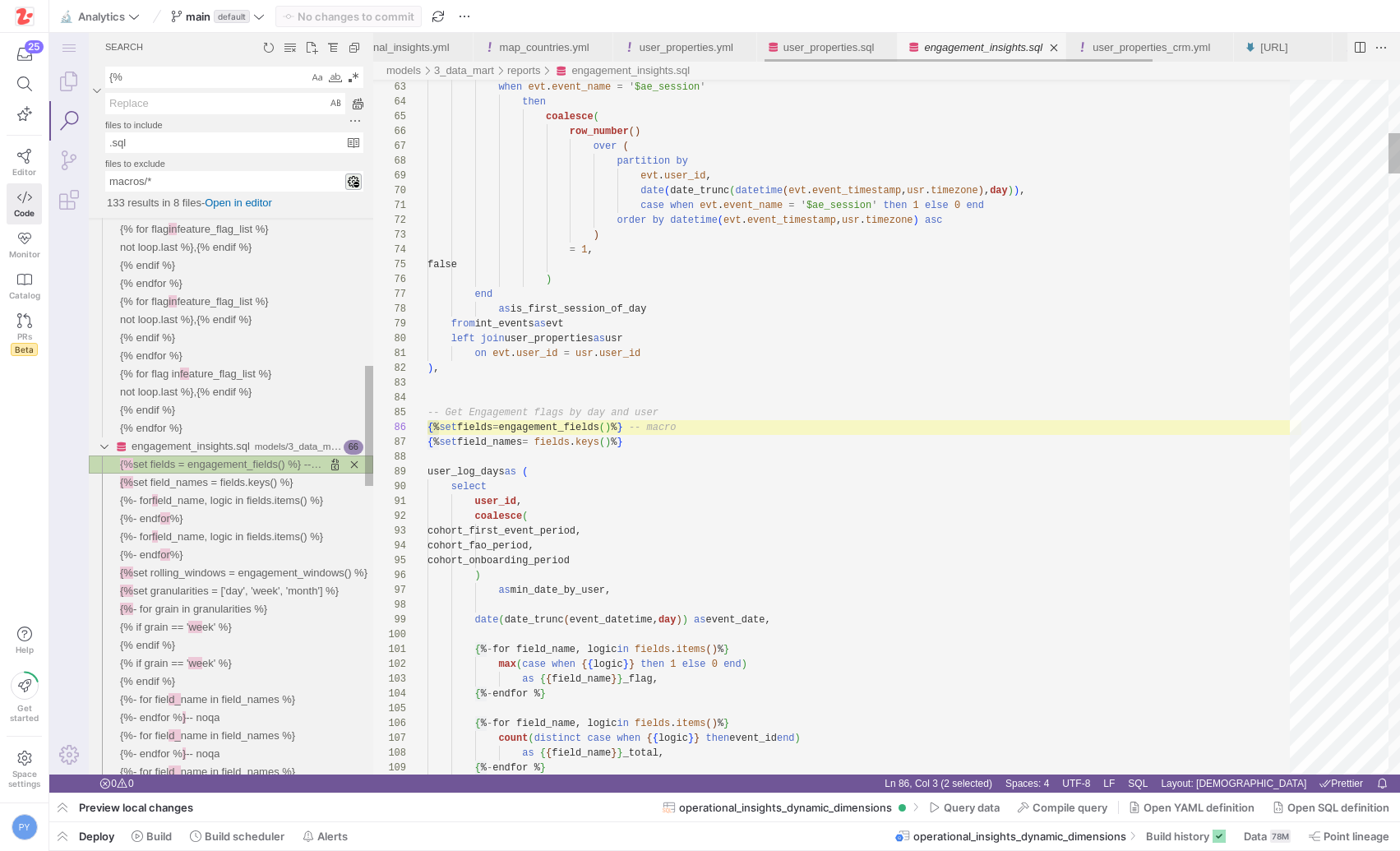
scroll to position [148, 12]
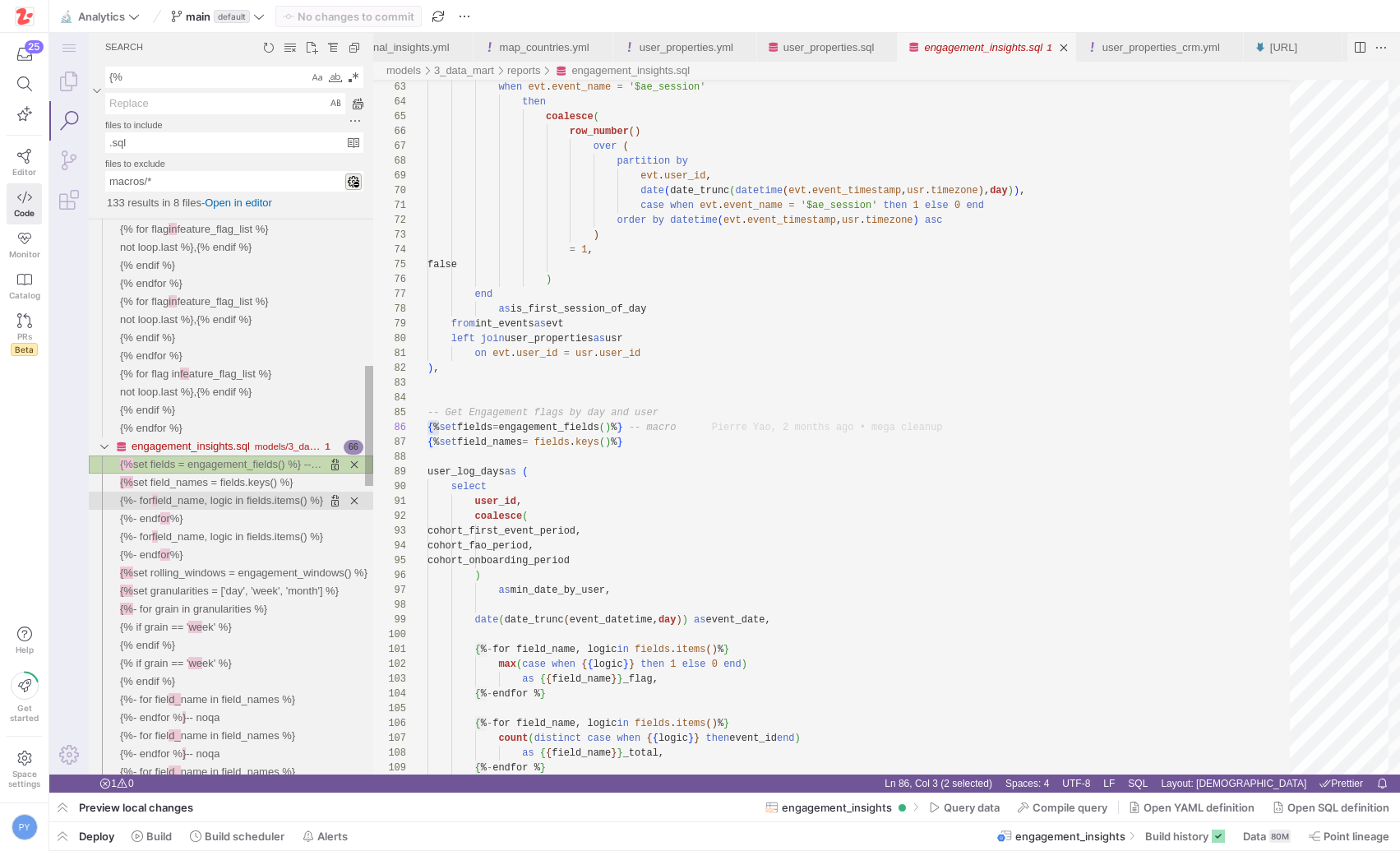
click at [224, 499] on span "eld_name, logic in fields.items() %}" at bounding box center [241, 500] width 166 height 13
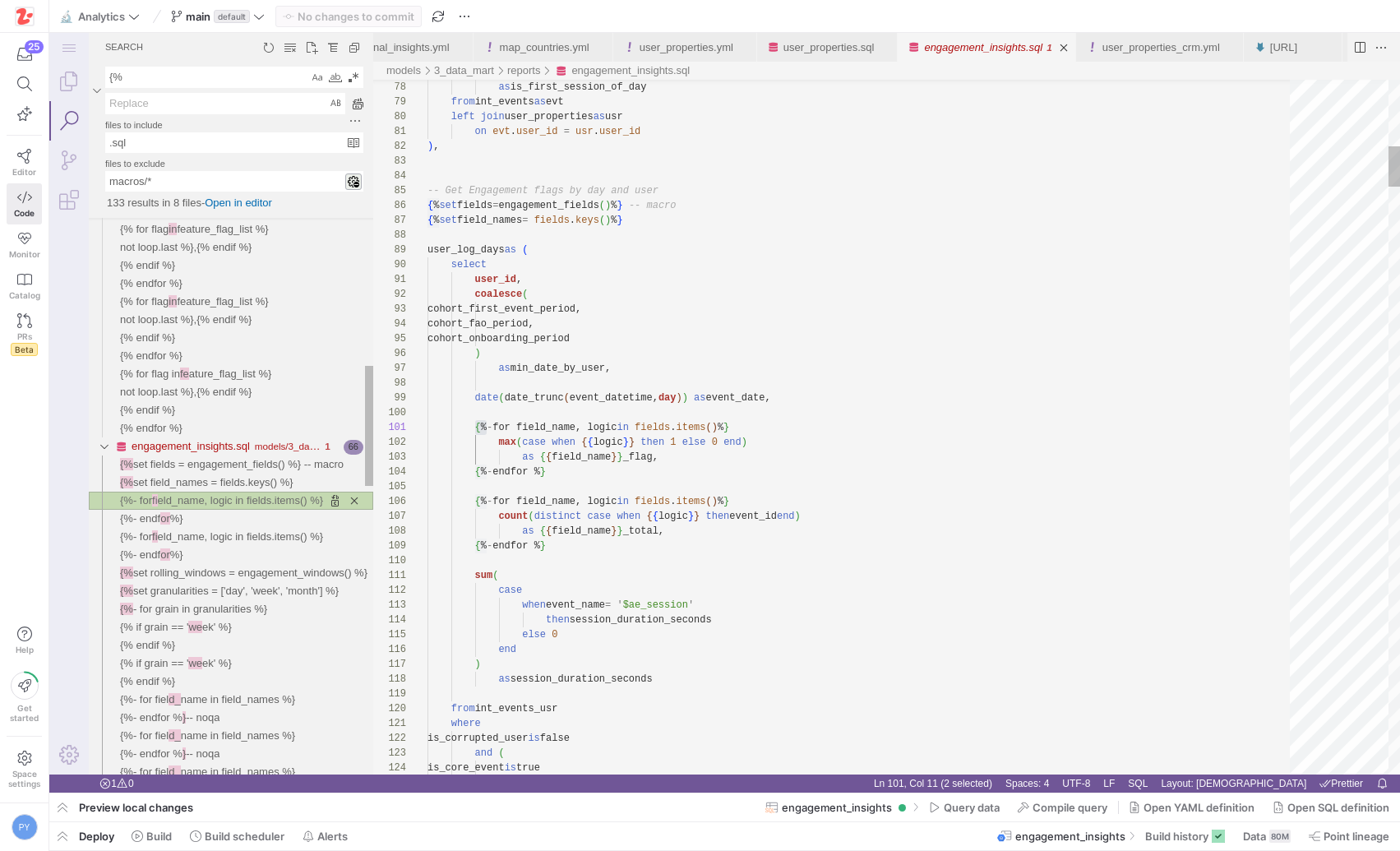
scroll to position [148, 59]
click at [220, 470] on span "set fields = engagement_fields() %} -- macro" at bounding box center [239, 464] width 211 height 13
type textarea "on evt.user_id = usr.user_id ), -- Get Engagement flags by day and user {% set …"
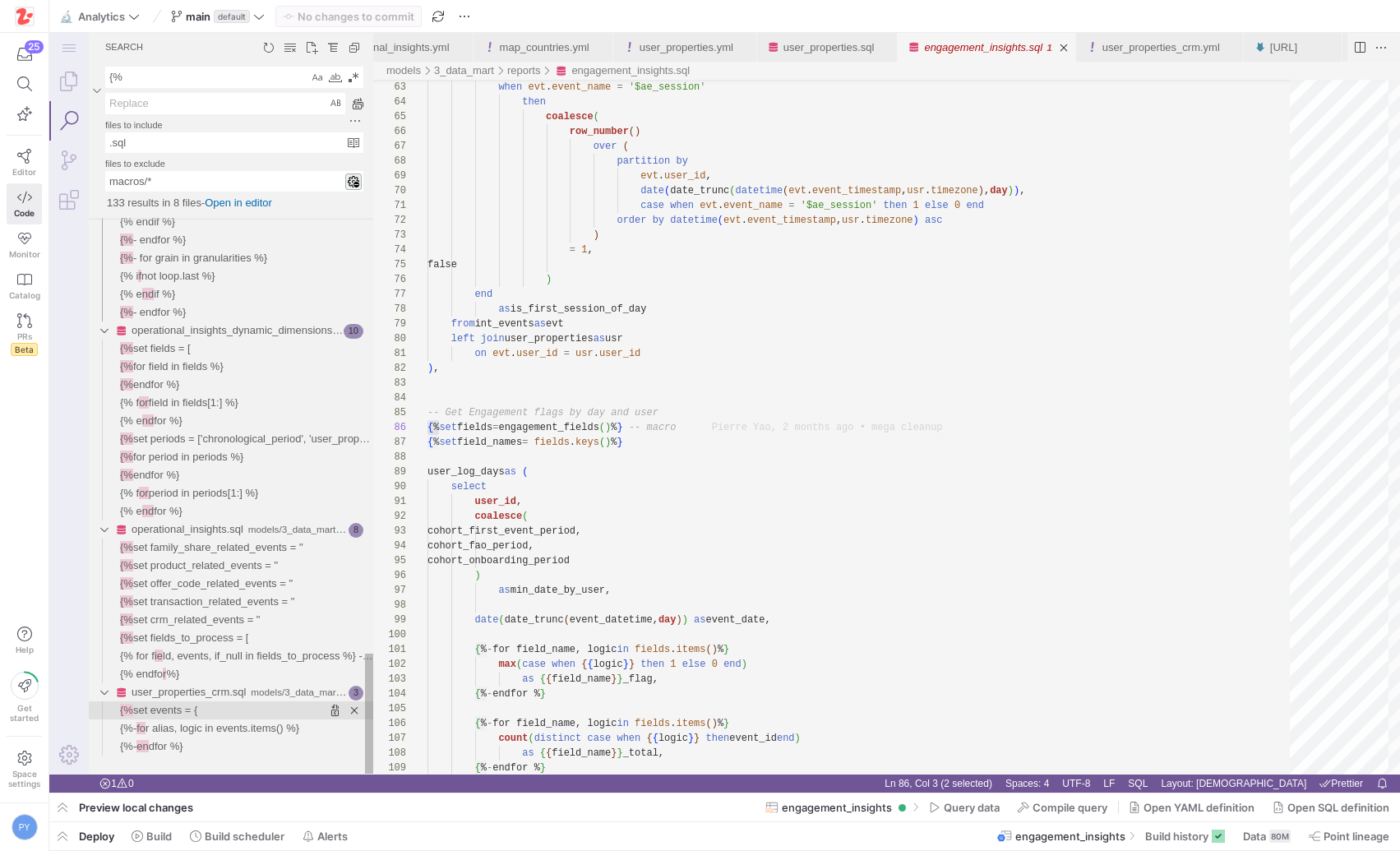
click at [184, 712] on span "set events = {" at bounding box center [165, 710] width 65 height 13
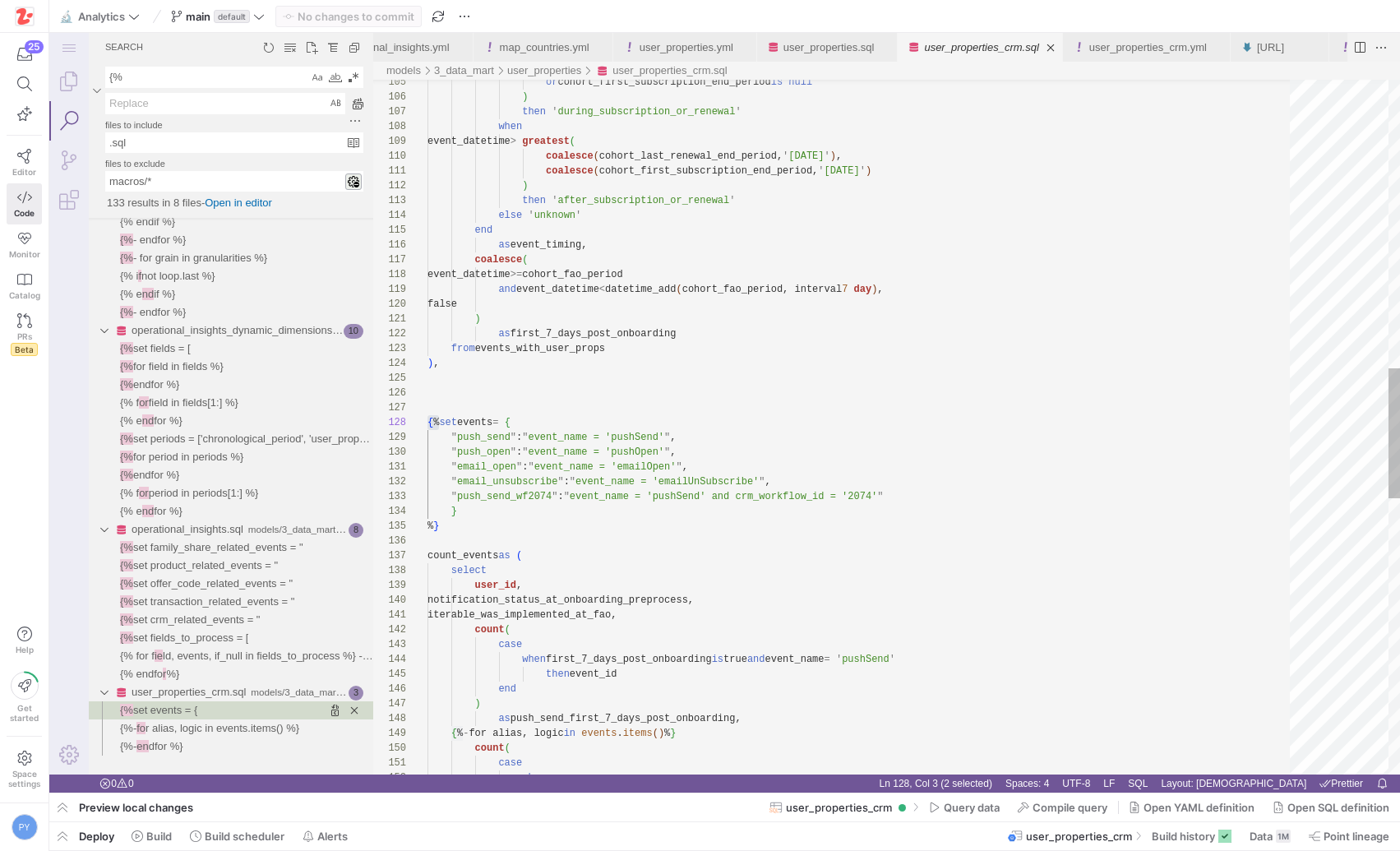
scroll to position [59, 12]
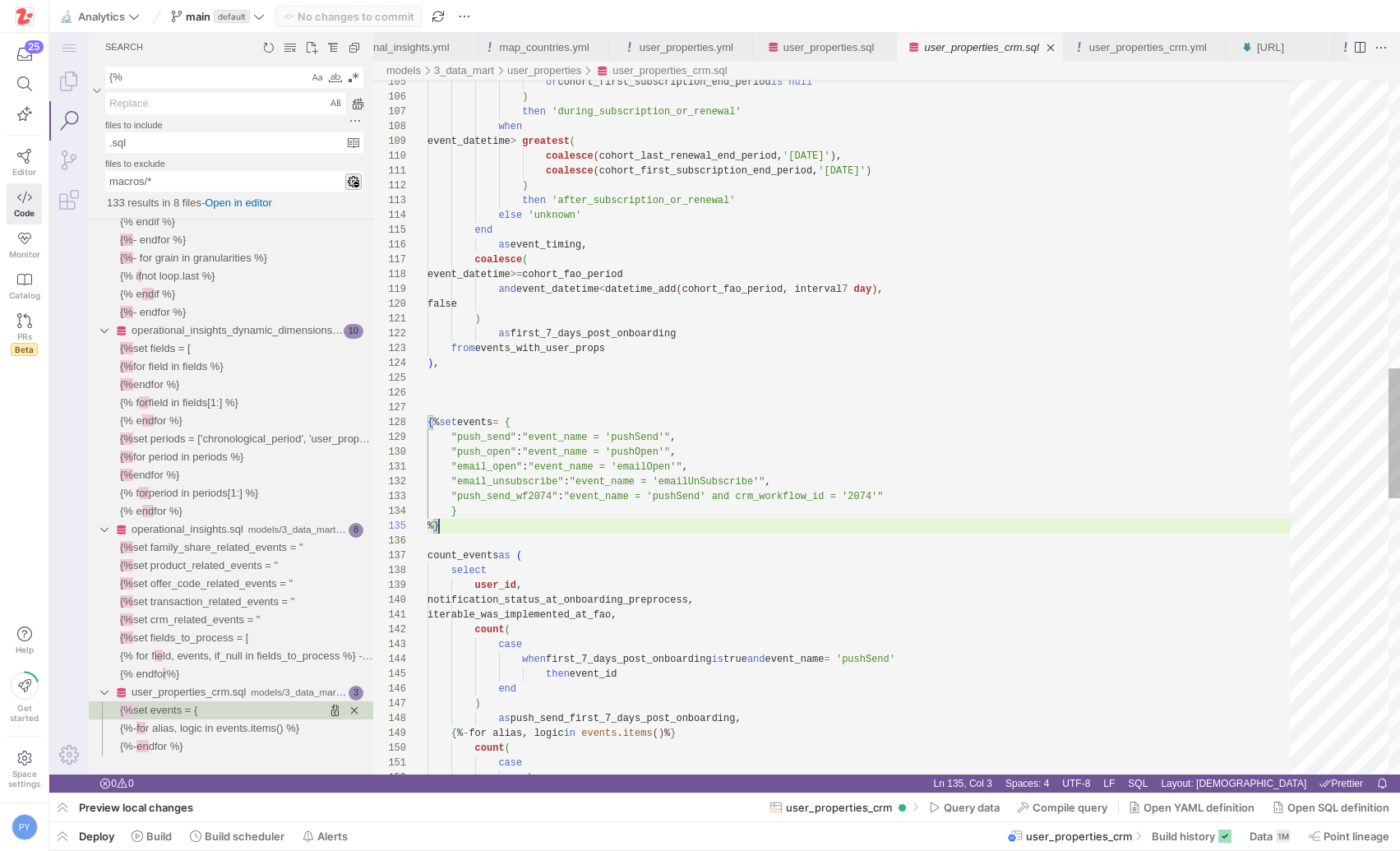
type textarea ") as first_7_days_post_onboarding from events_with_user_props ), {% set events …"
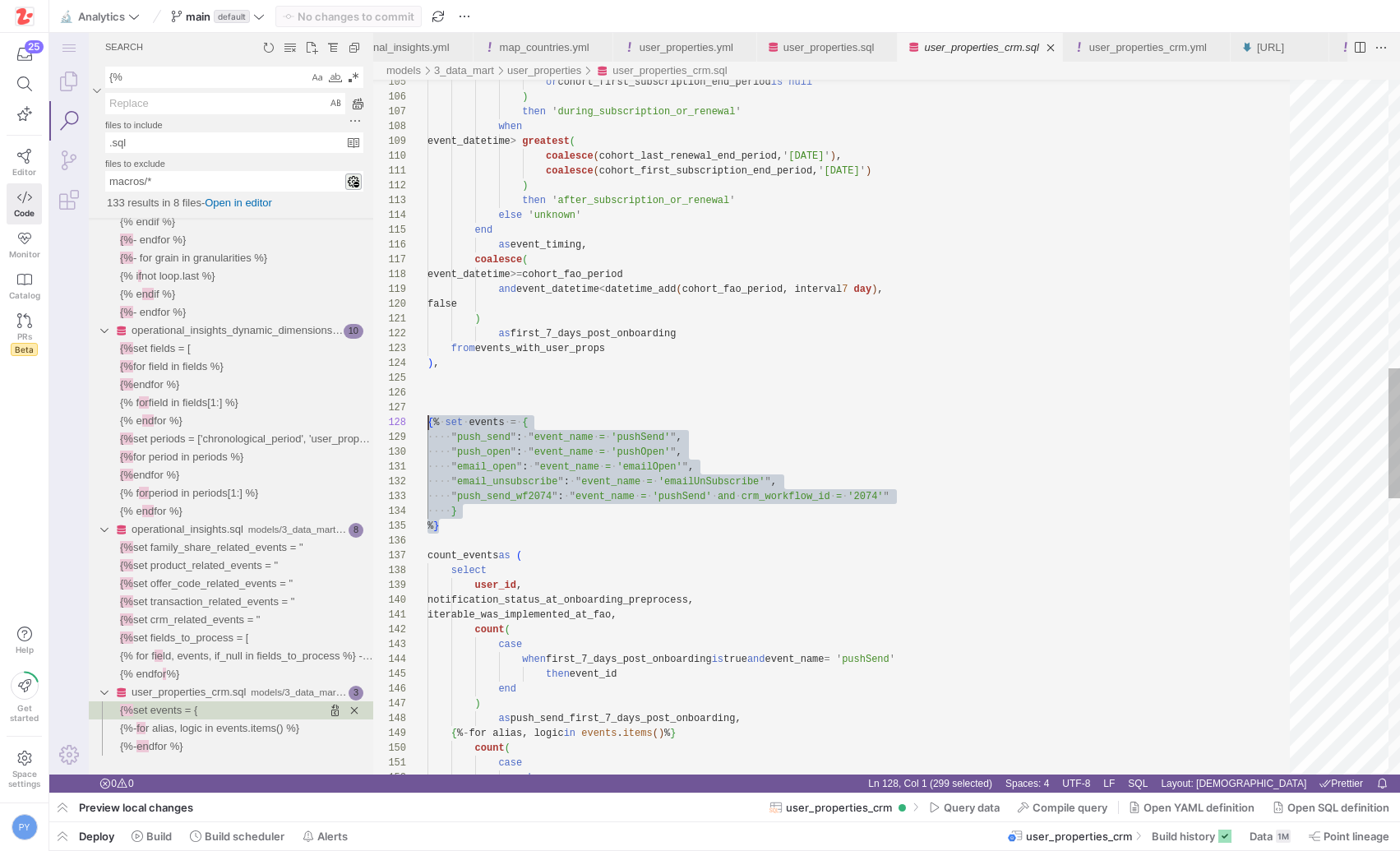
scroll to position [104, 0]
drag, startPoint x: 461, startPoint y: 522, endPoint x: 385, endPoint y: 421, distance: 126.4
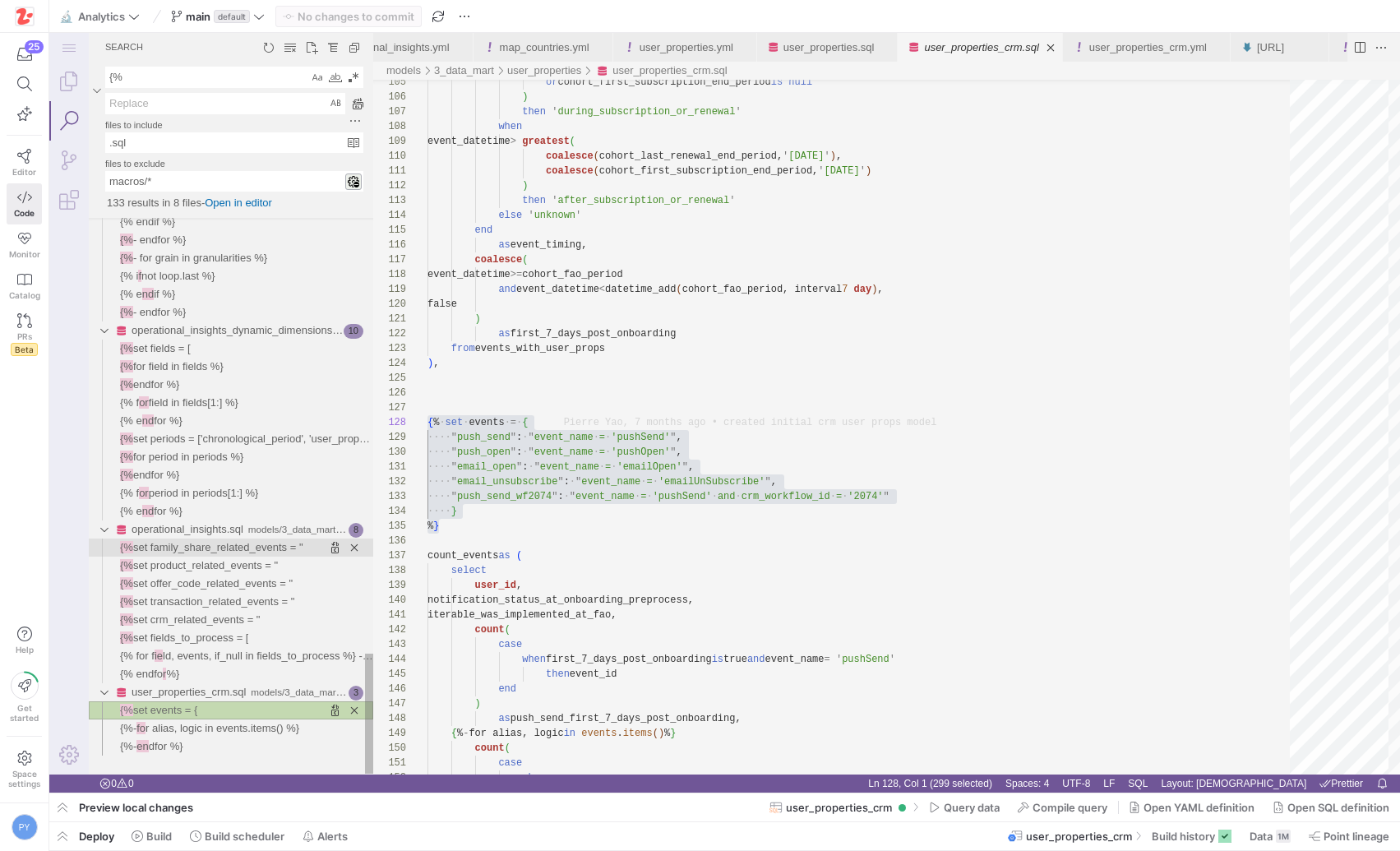
click at [184, 553] on span "set family_share_related_events = "" at bounding box center [218, 548] width 170 height 13
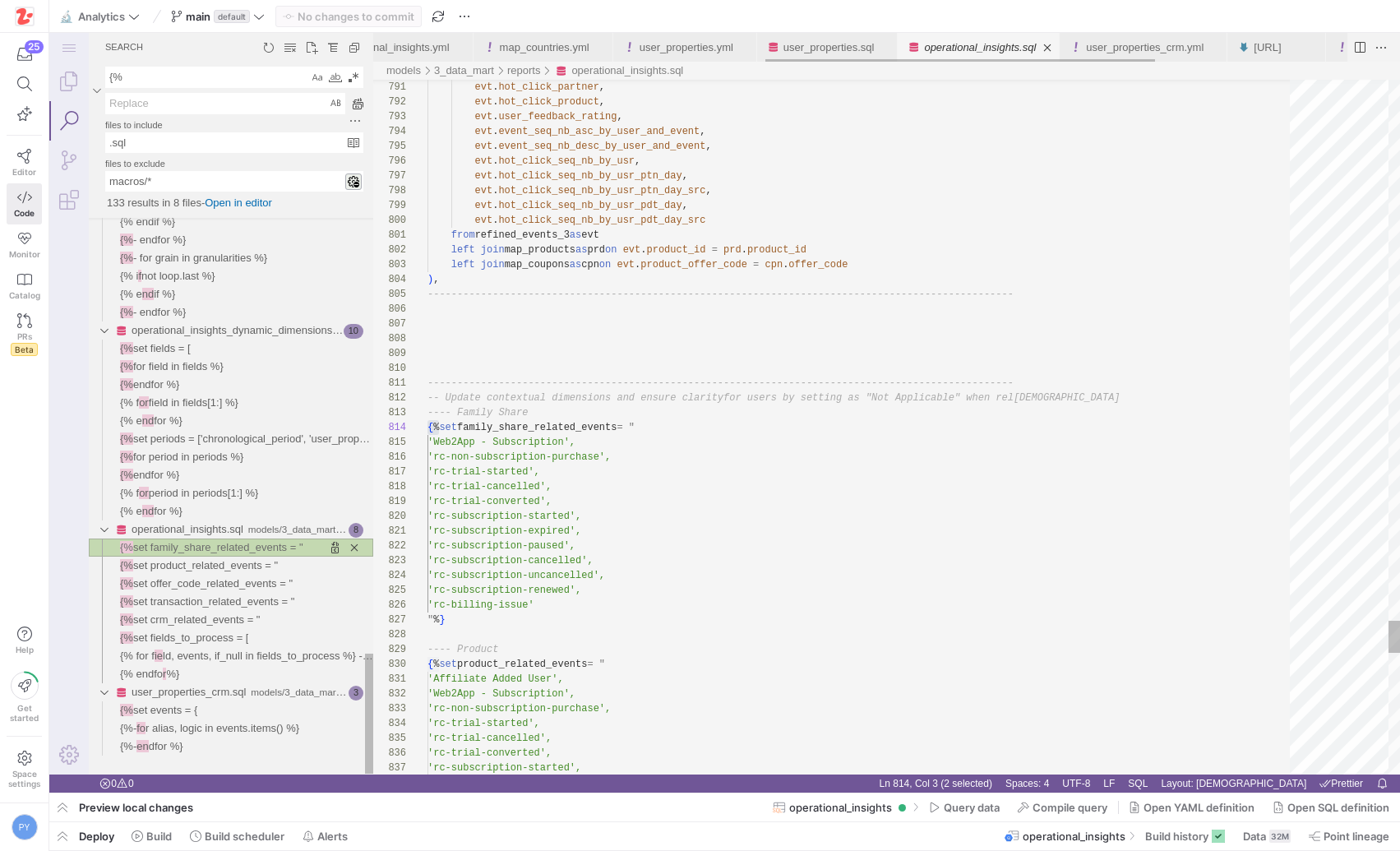
scroll to position [148, 12]
click at [175, 661] on span "ld, events, if_null in fields_to_process %} --noqa" at bounding box center [276, 656] width 227 height 13
type textarea "datetime(purchase_start_time, timezone) as purchase_start_time, datetime(purcha…"
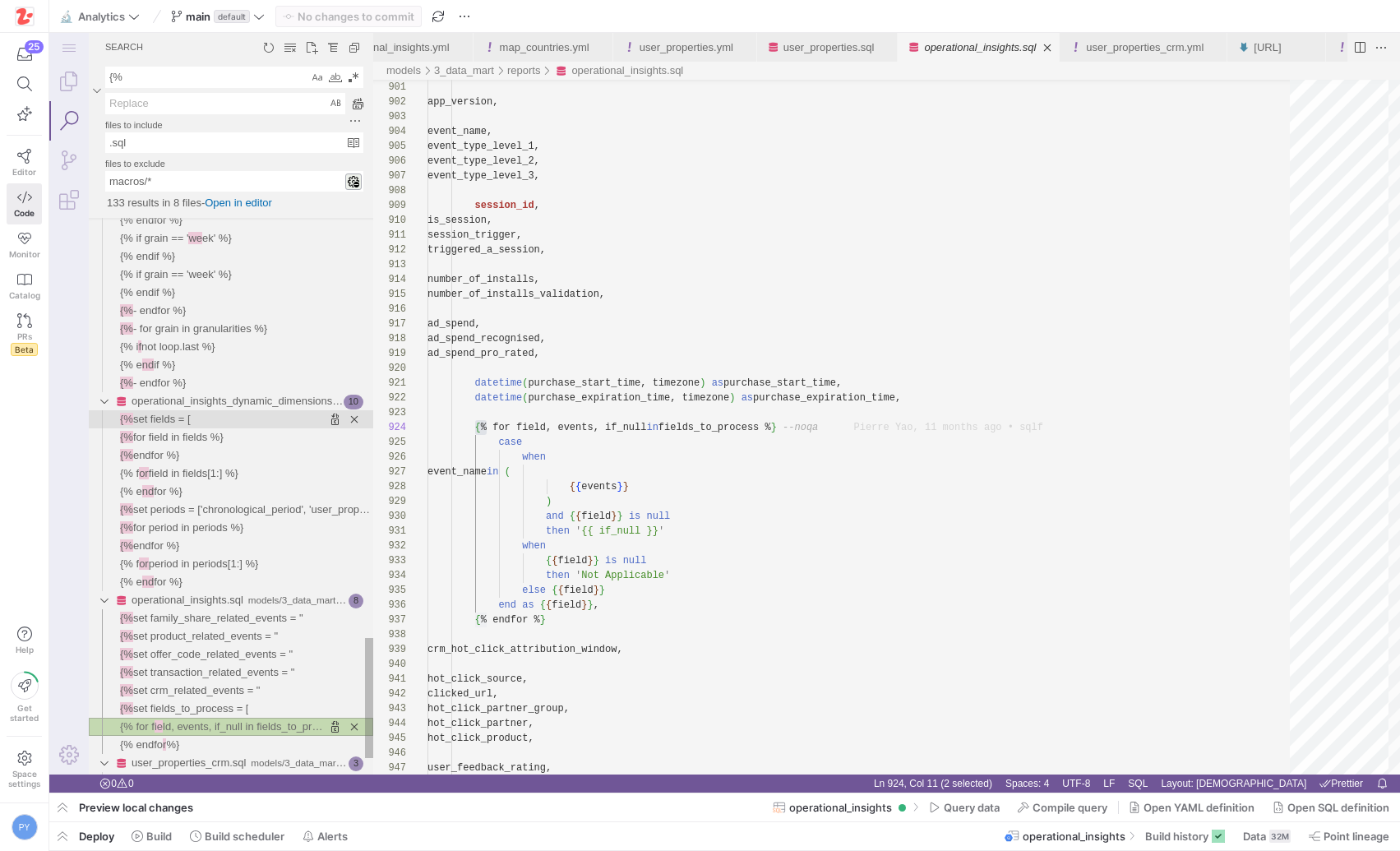
click at [178, 415] on span "set fields = [" at bounding box center [162, 419] width 57 height 13
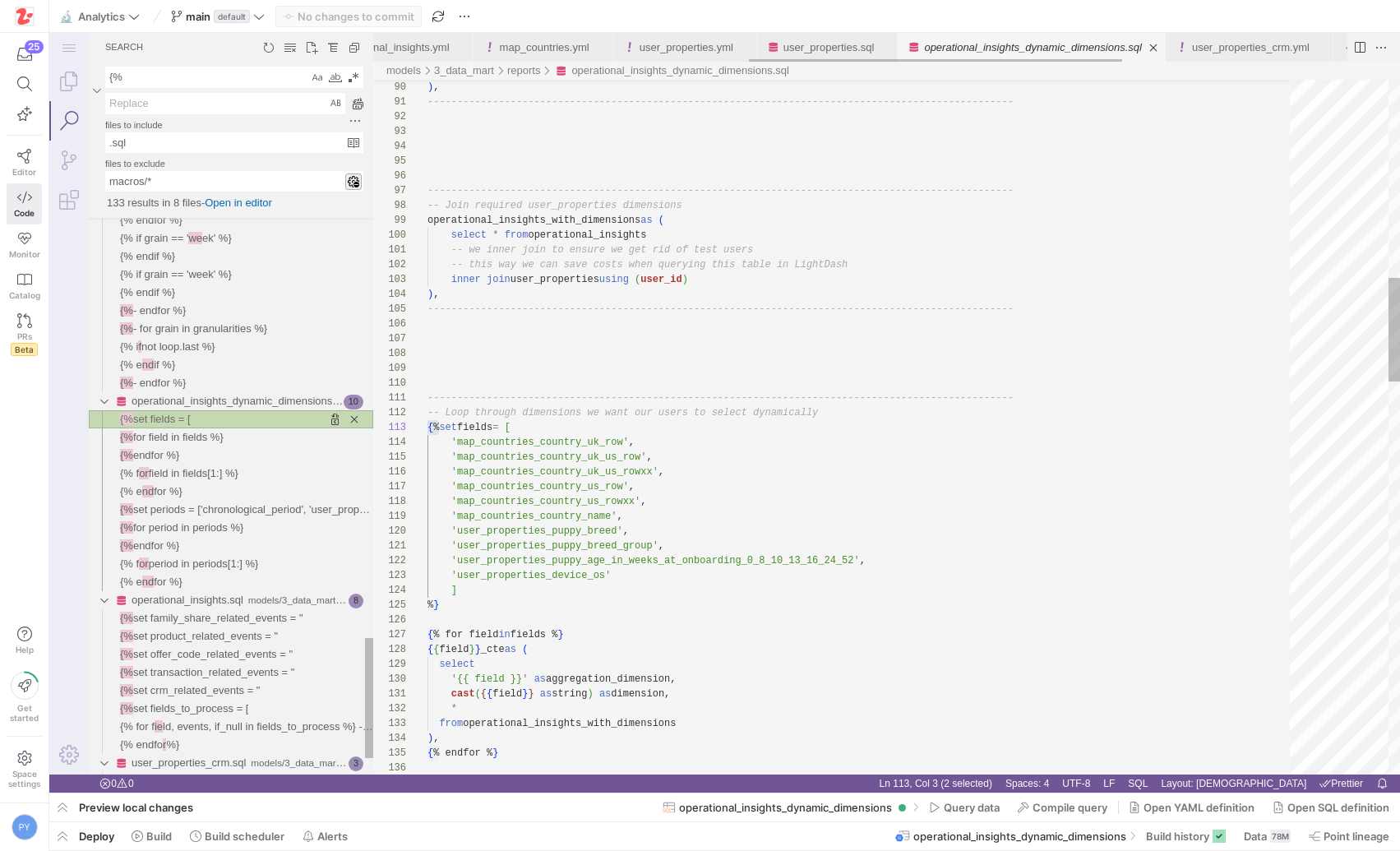
scroll to position [148, 12]
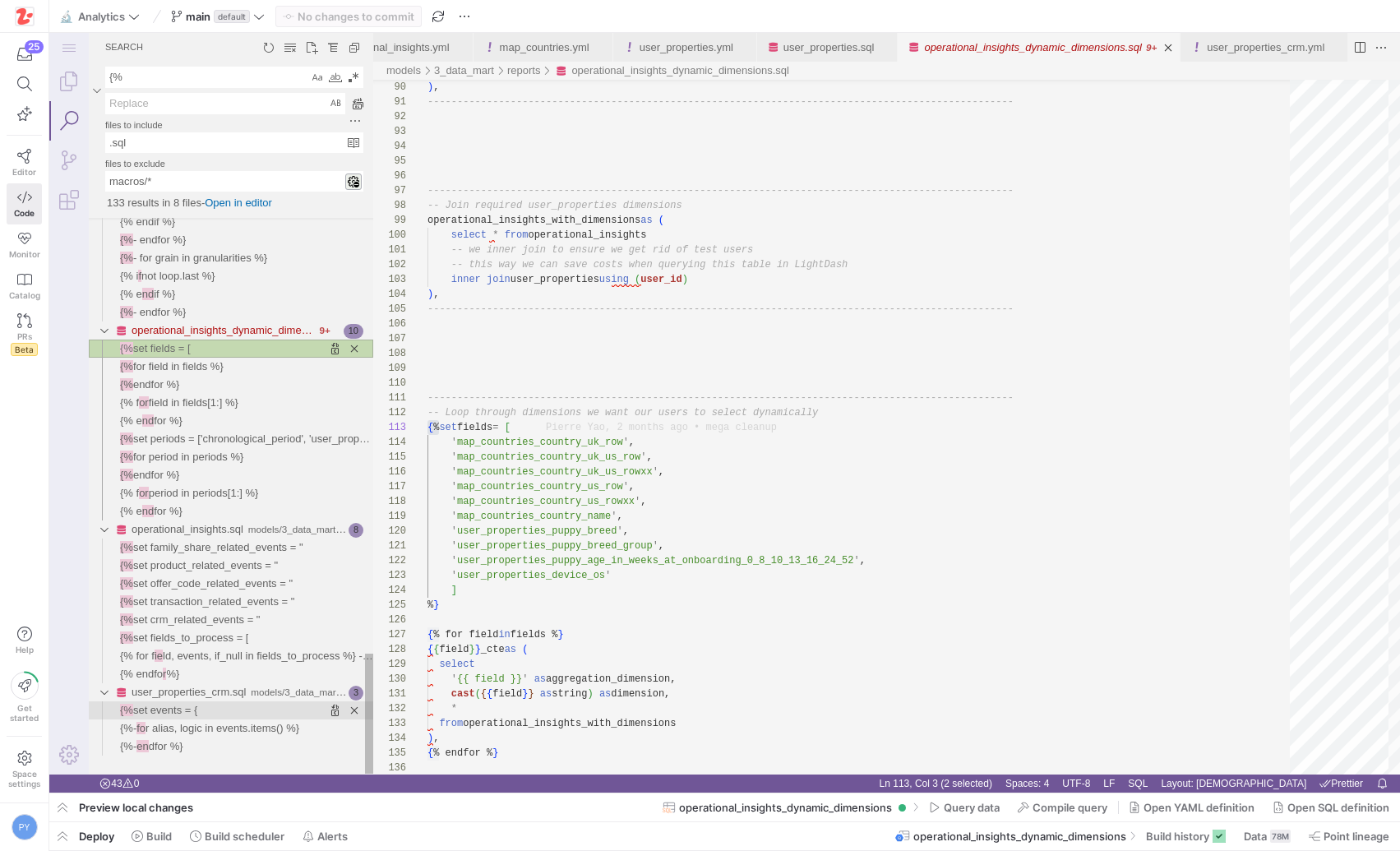
click at [187, 714] on span "set events = {" at bounding box center [165, 710] width 65 height 13
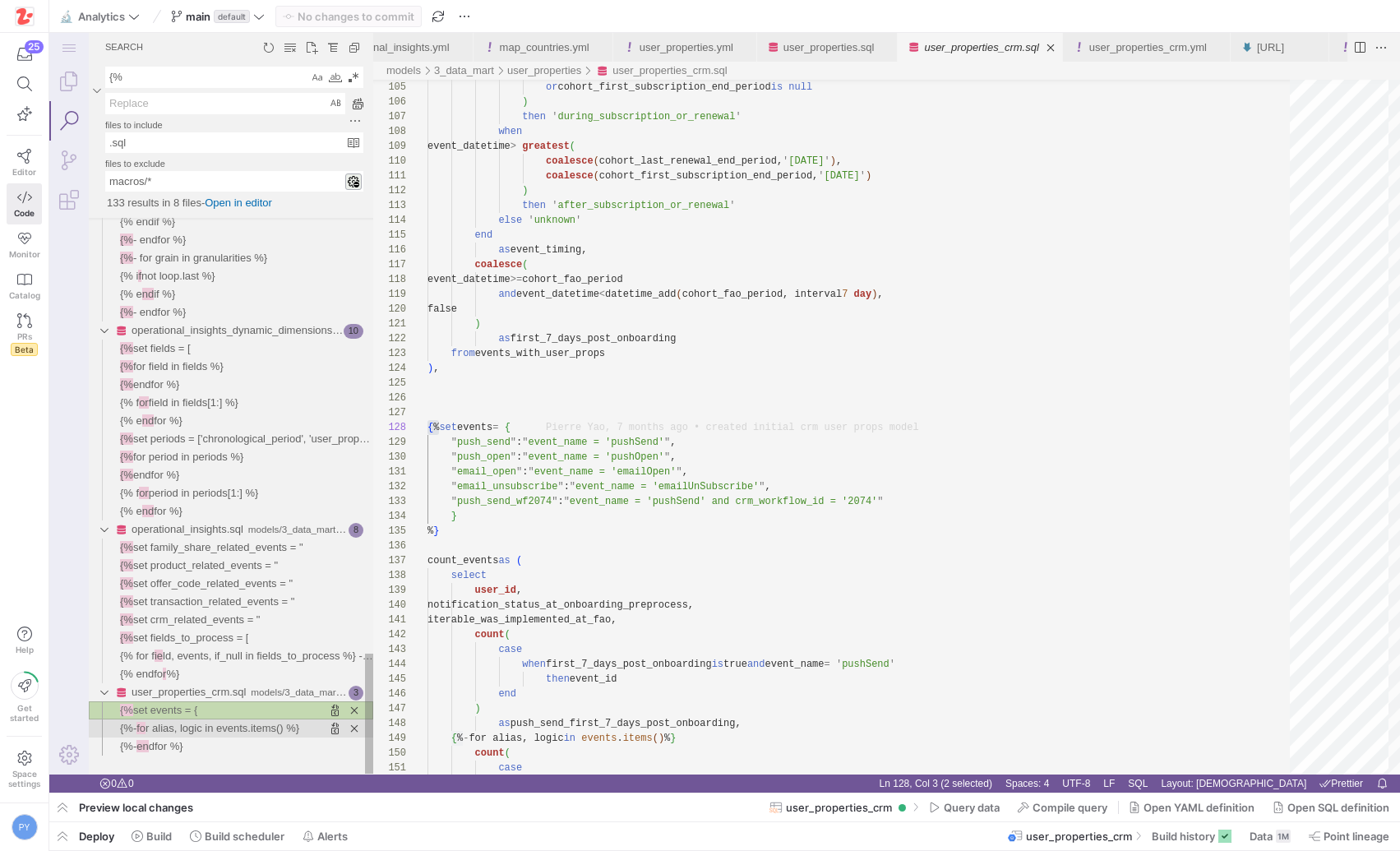
click at [186, 727] on span "r alias, logic in events.items() %}" at bounding box center [222, 728] width 154 height 13
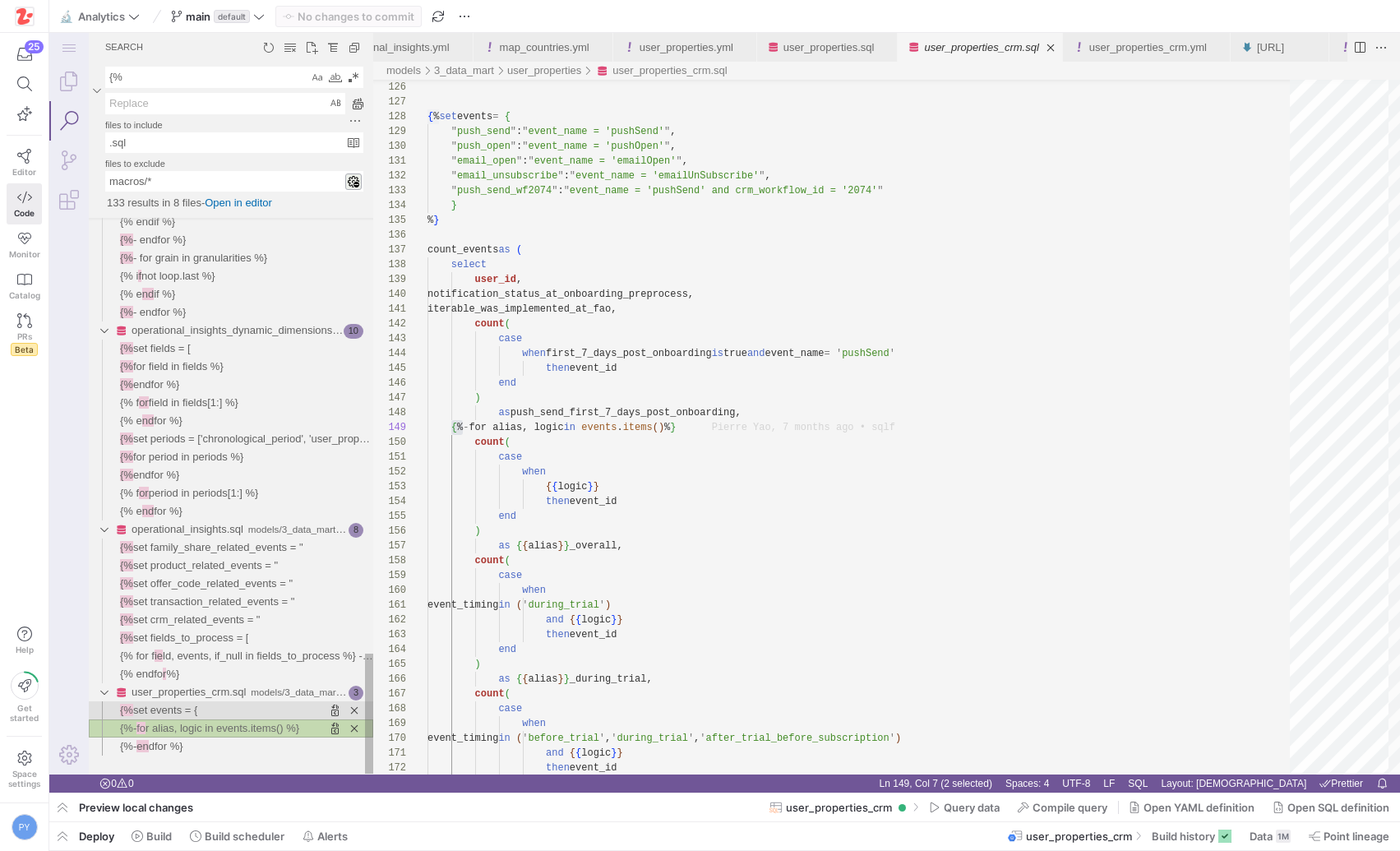
click at [189, 710] on span "set events = {" at bounding box center [165, 710] width 65 height 13
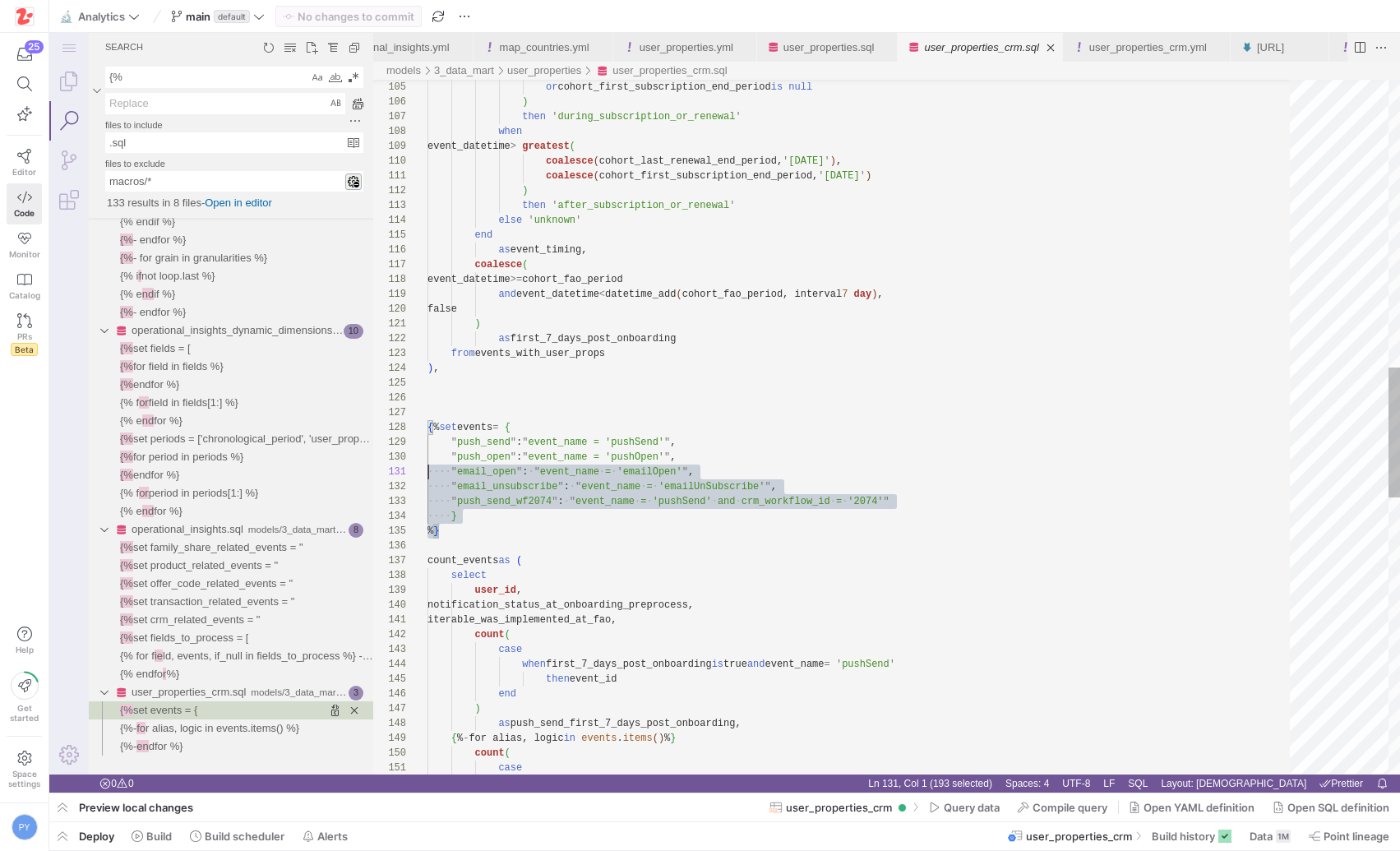
scroll to position [104, 0]
drag, startPoint x: 481, startPoint y: 533, endPoint x: 382, endPoint y: 431, distance: 142.1
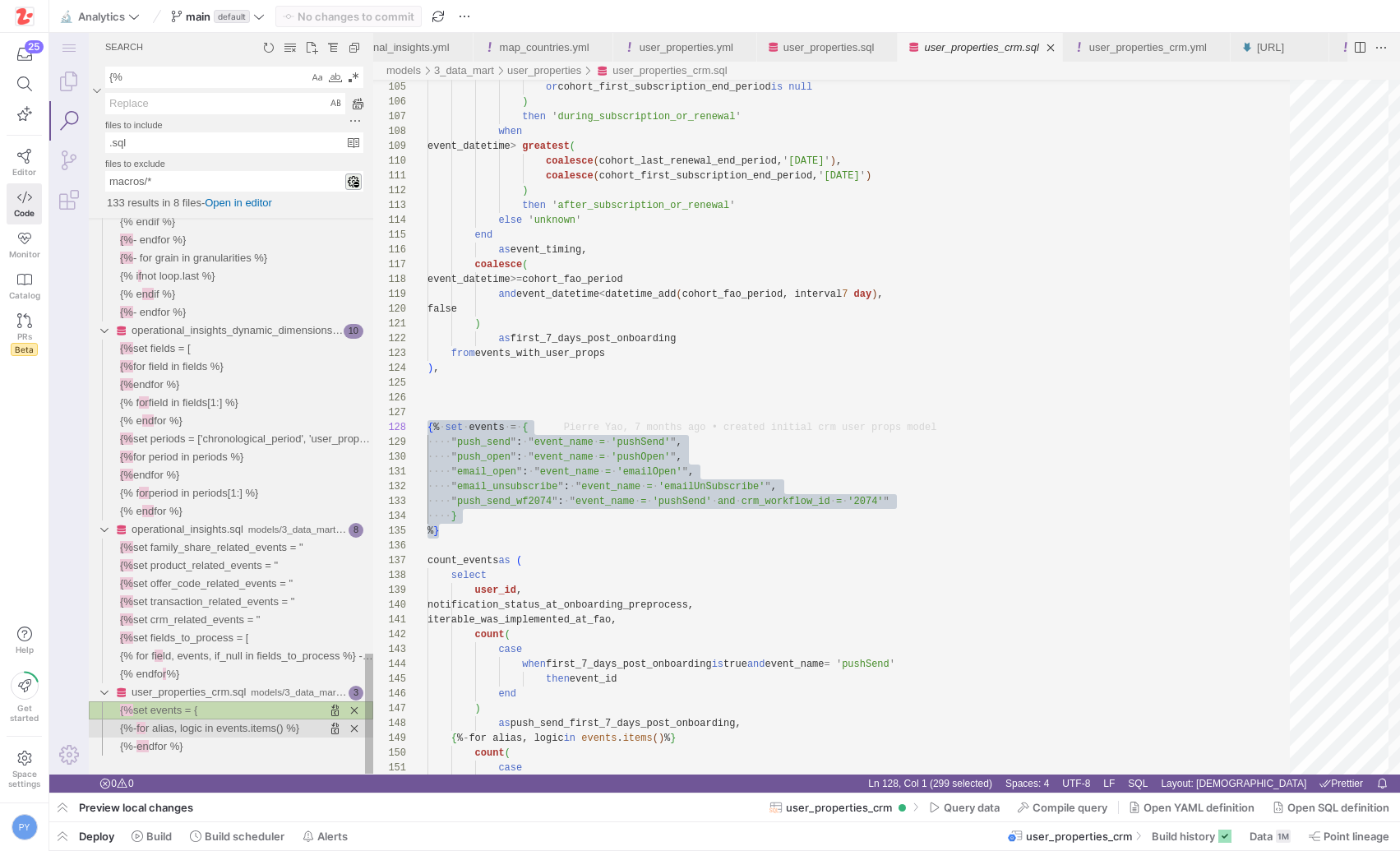
click at [209, 730] on span "r alias, logic in events.items() %}" at bounding box center [222, 728] width 154 height 13
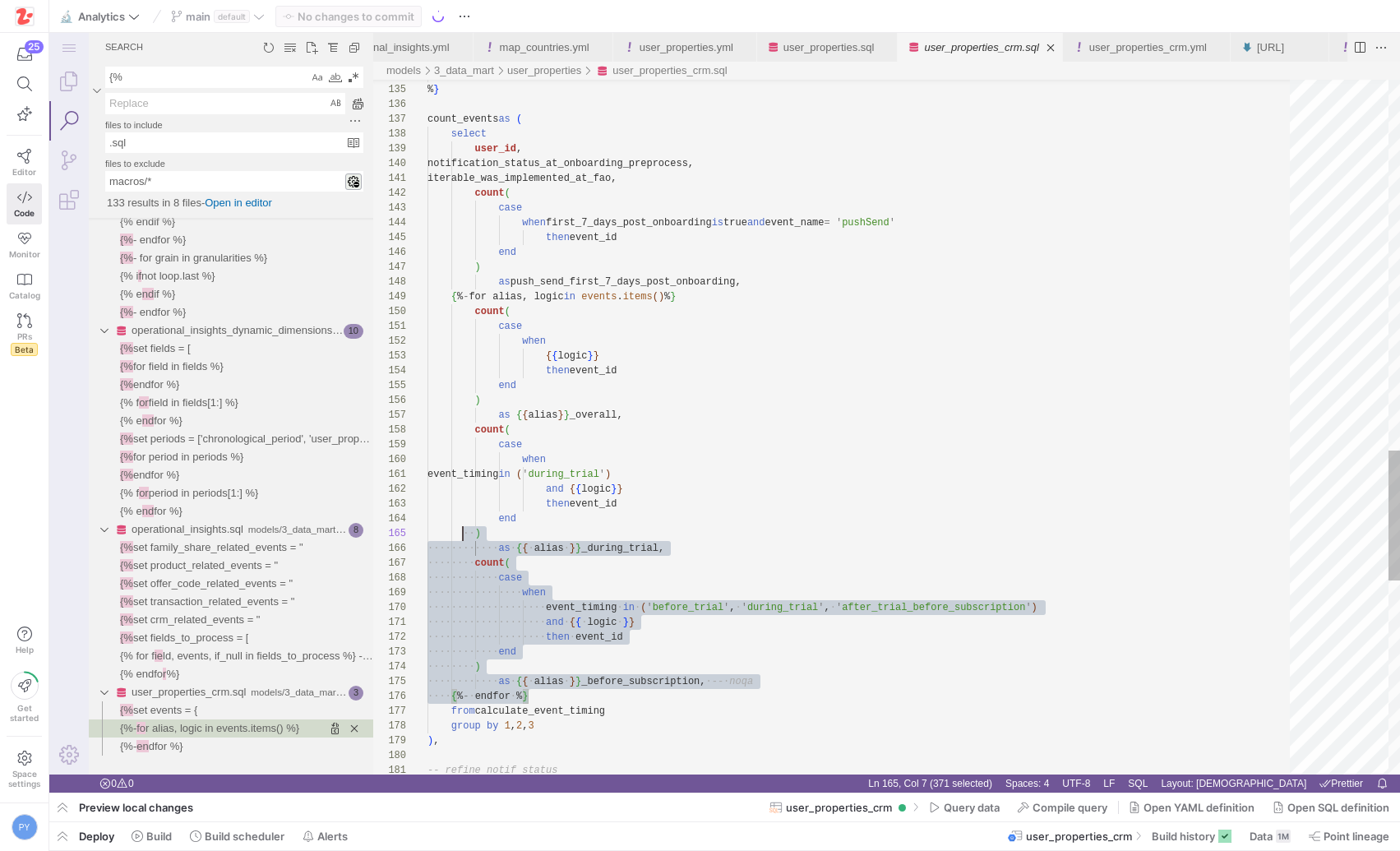
scroll to position [30, 18]
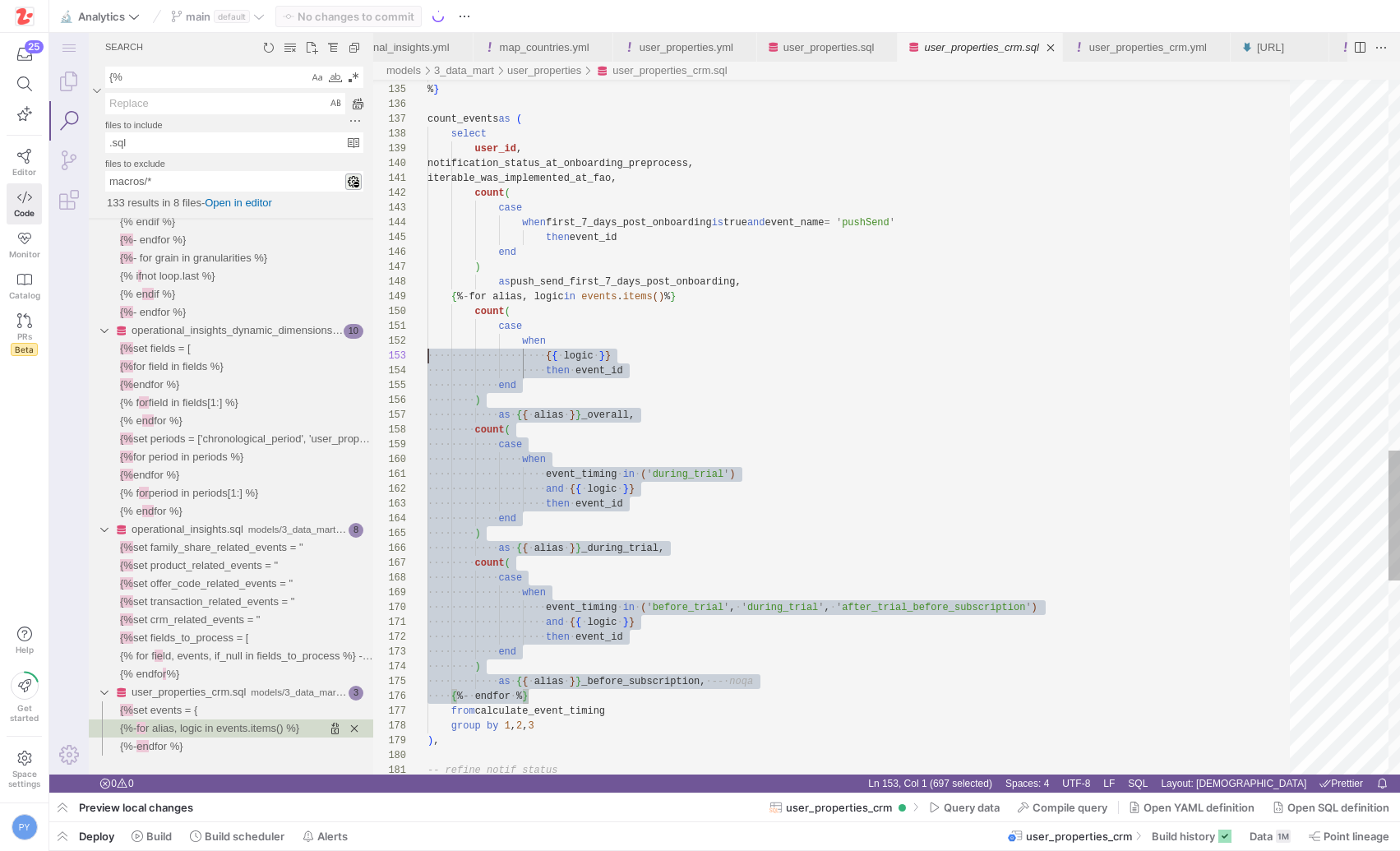
type textarea "iterable_was_implemented_at_fao, count( case when first_7_days_post_onboarding …"
drag, startPoint x: 541, startPoint y: 693, endPoint x: 342, endPoint y: 297, distance: 443.2
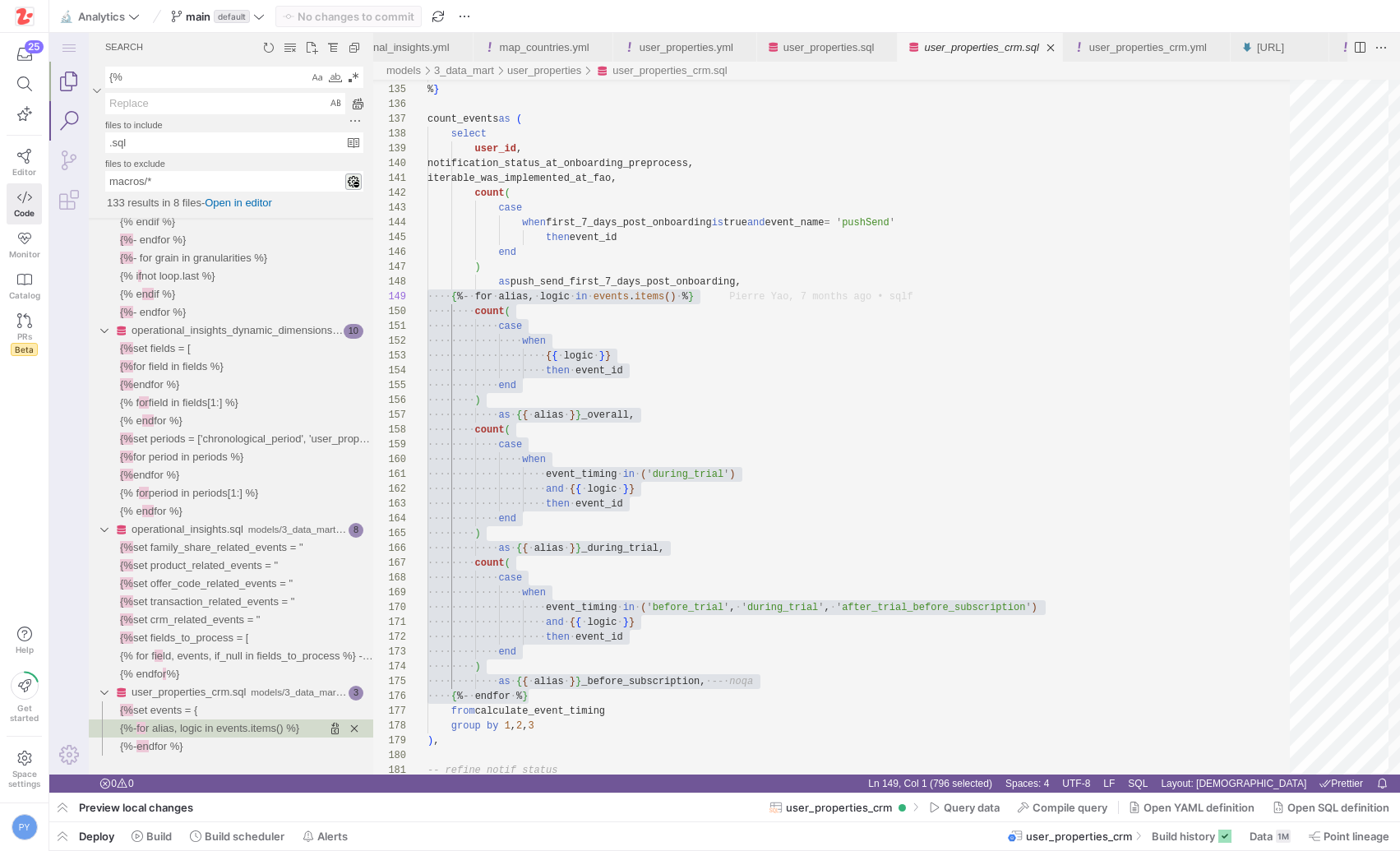
click at [63, 82] on link "Explorer (⇧⌘E)" at bounding box center [68, 81] width 39 height 39
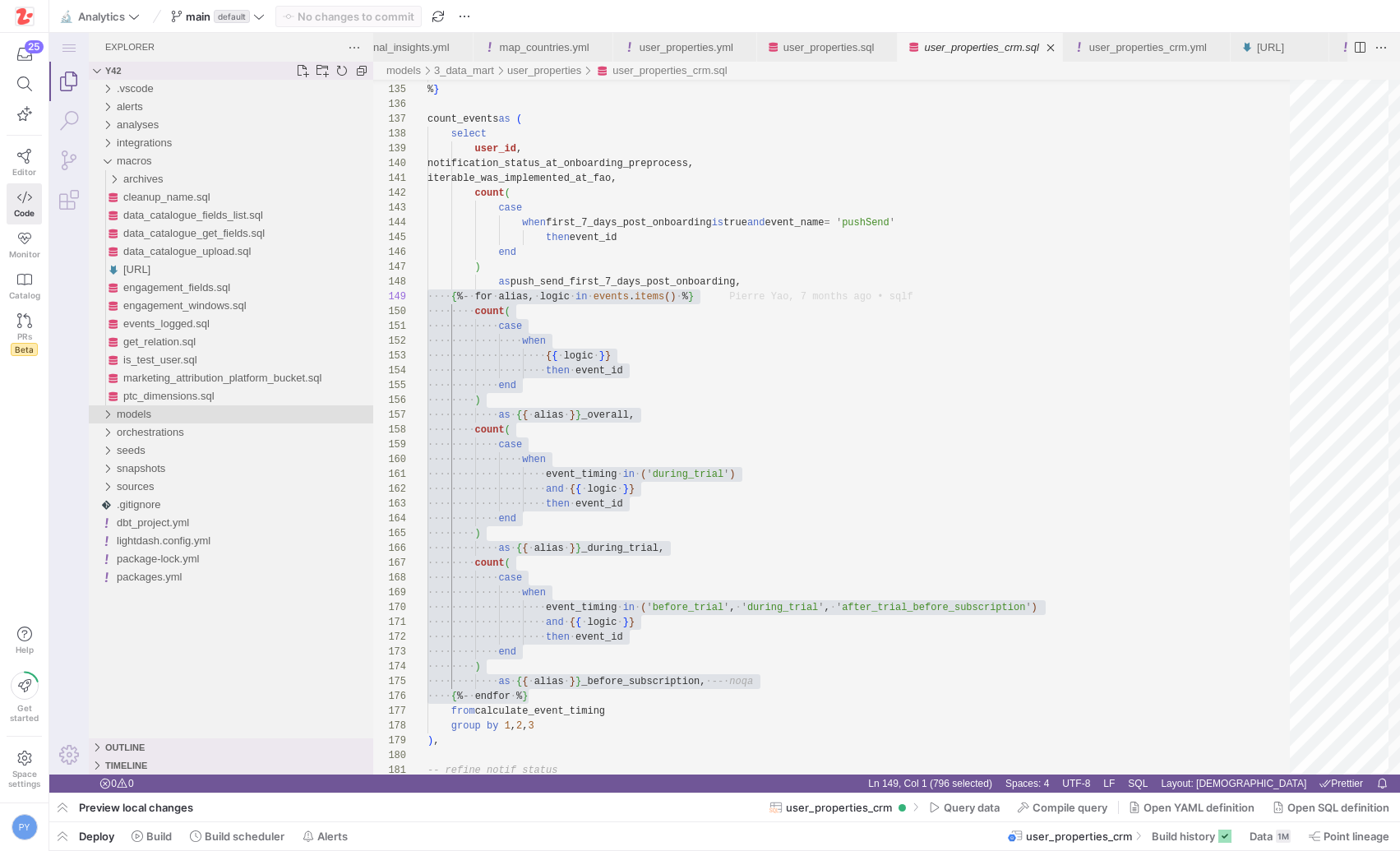
click at [134, 418] on span "models" at bounding box center [134, 414] width 35 height 13
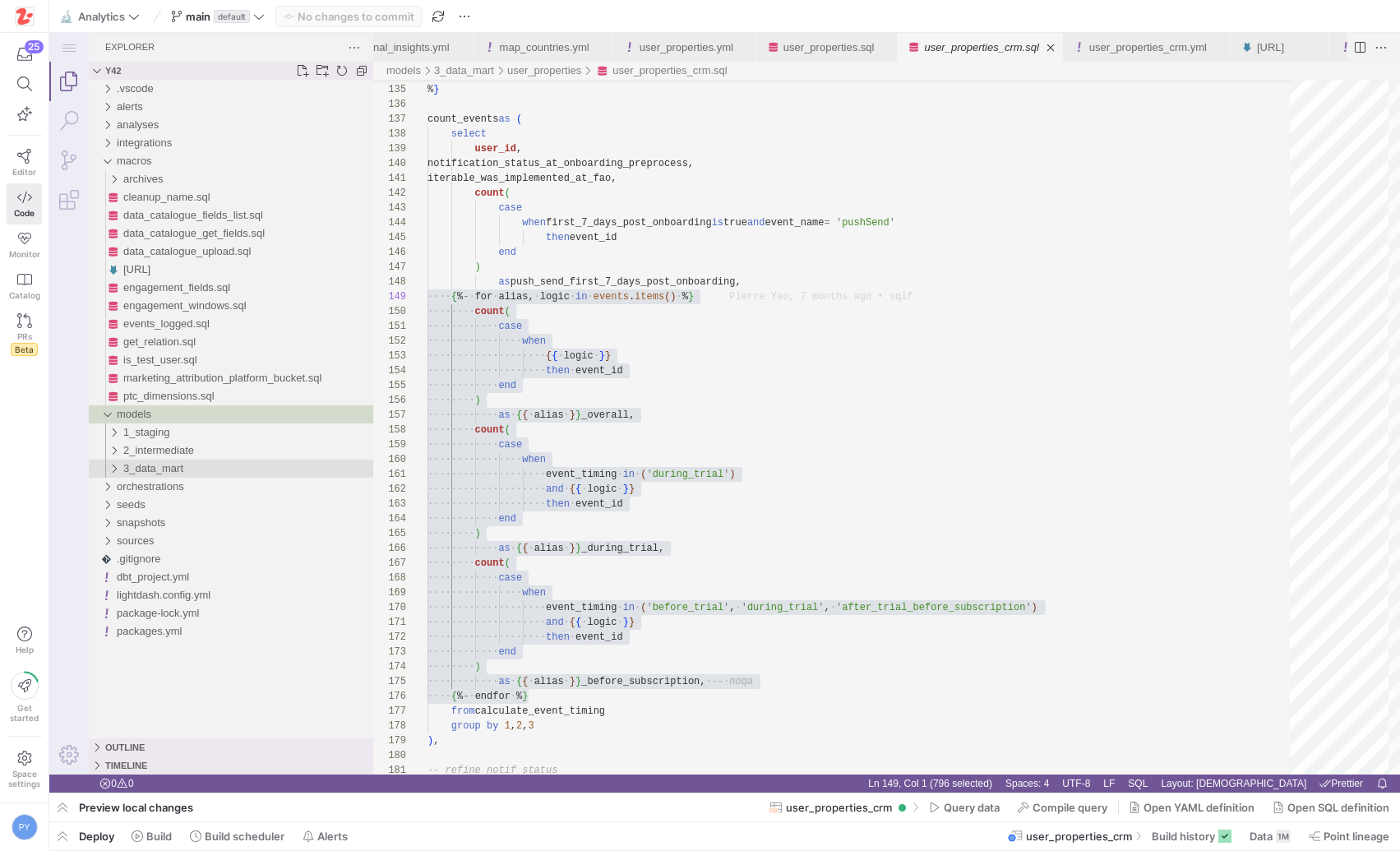
click at [141, 467] on span "3_data_mart" at bounding box center [154, 469] width 60 height 13
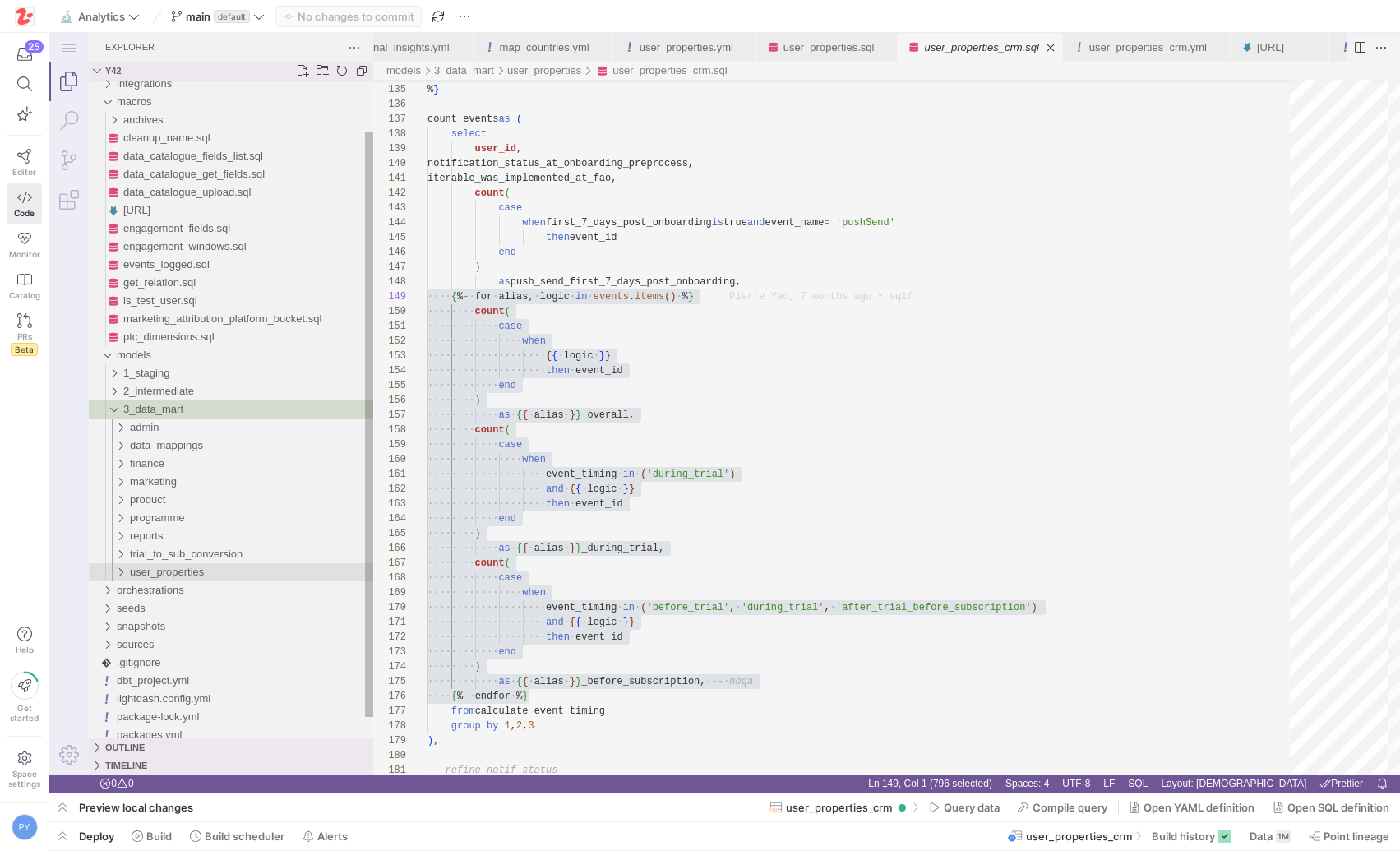
click at [180, 570] on span "user_properties" at bounding box center [166, 572] width 74 height 13
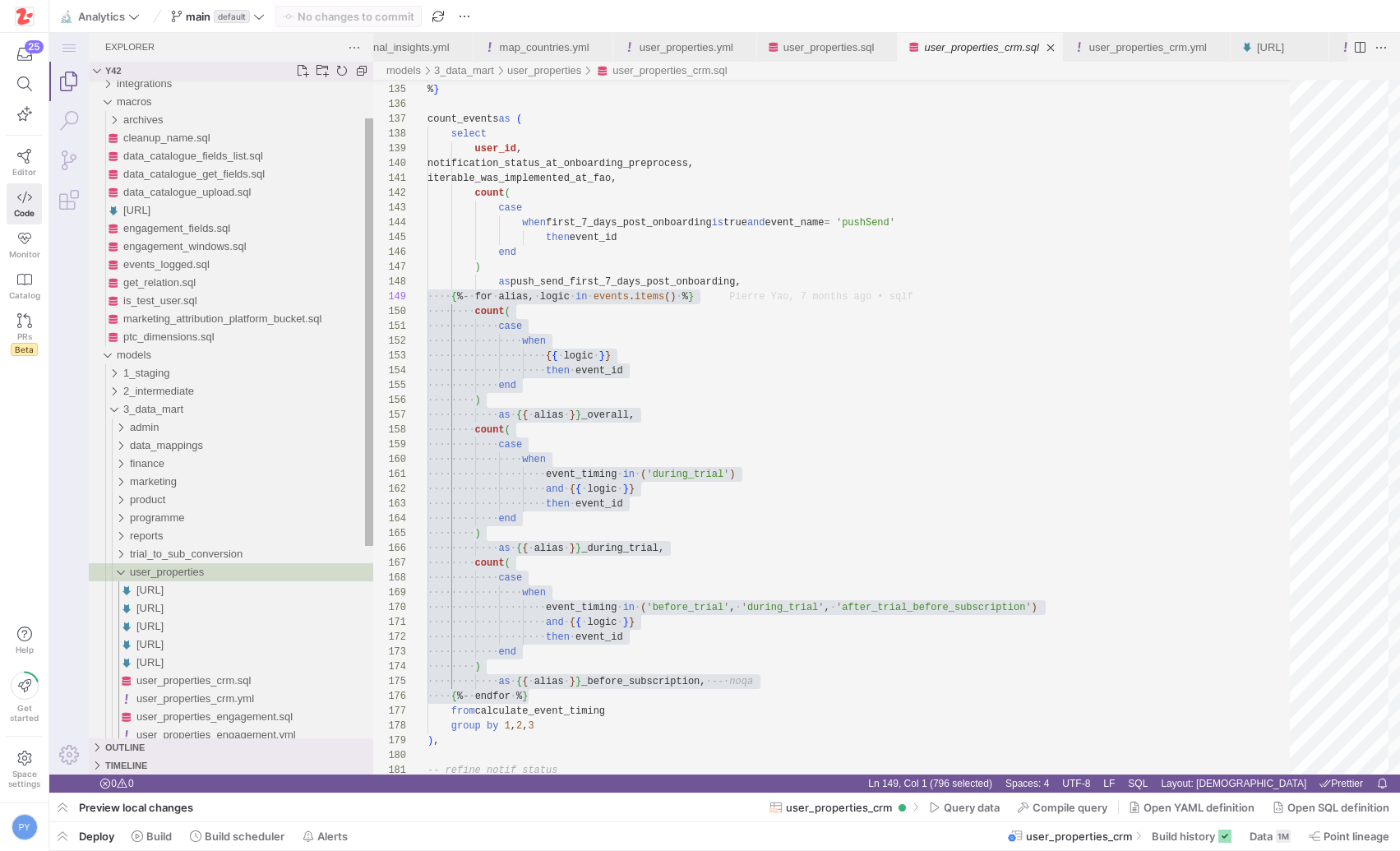
click at [180, 570] on span "user_properties" at bounding box center [166, 572] width 74 height 13
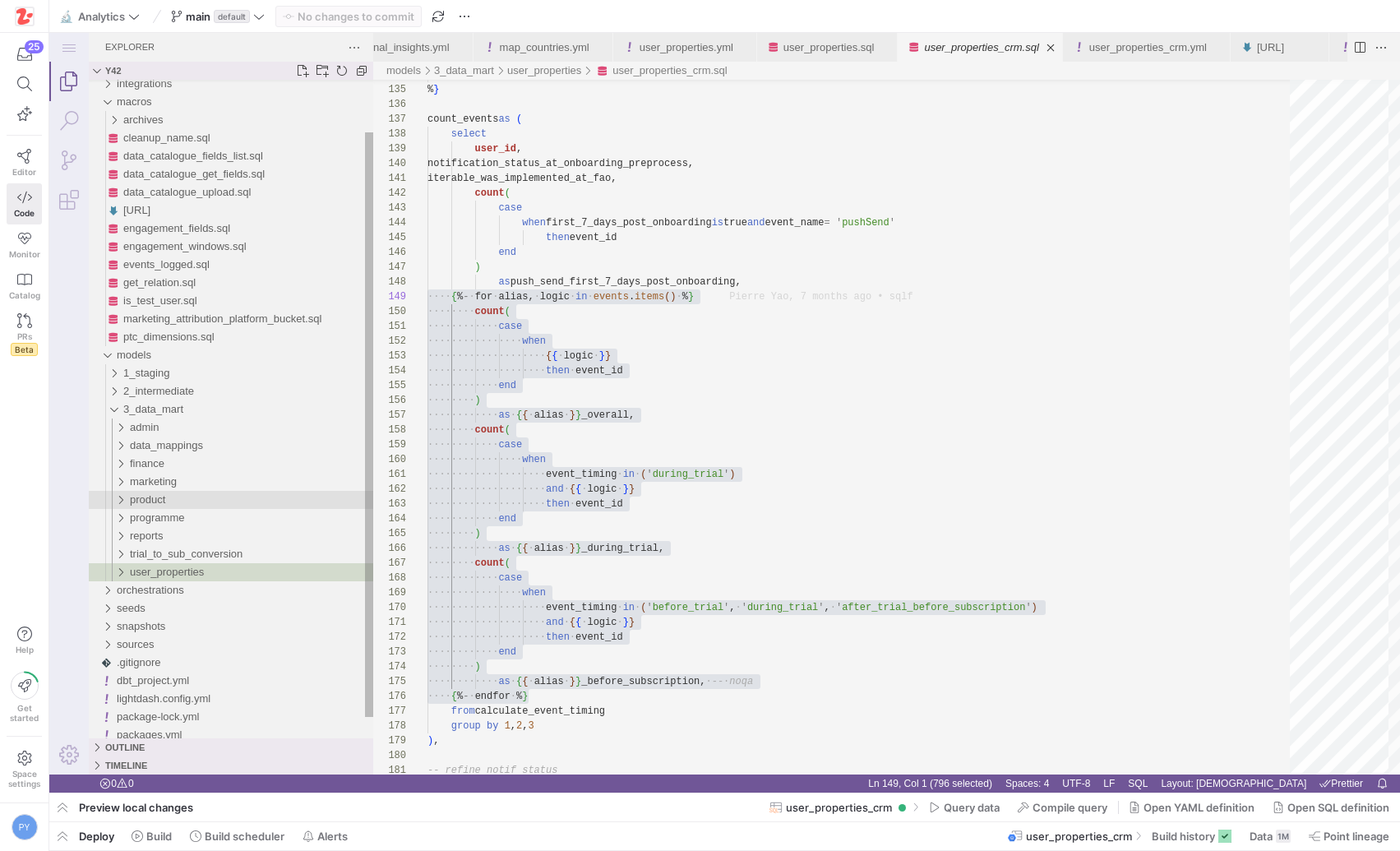
click at [179, 505] on div "product" at bounding box center [252, 500] width 243 height 18
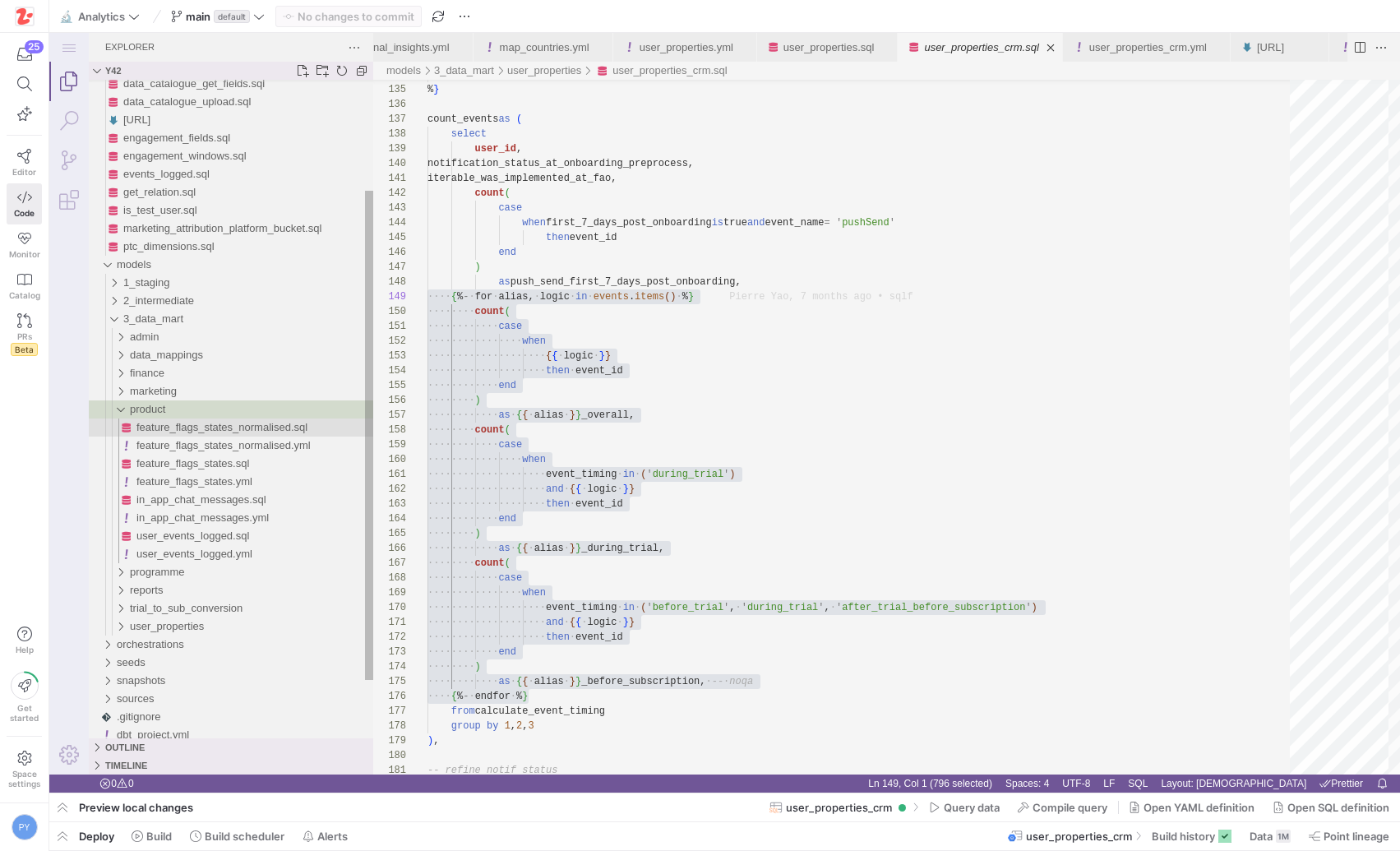
click at [219, 429] on span "feature_flags_states_normalised.sql" at bounding box center [222, 427] width 171 height 13
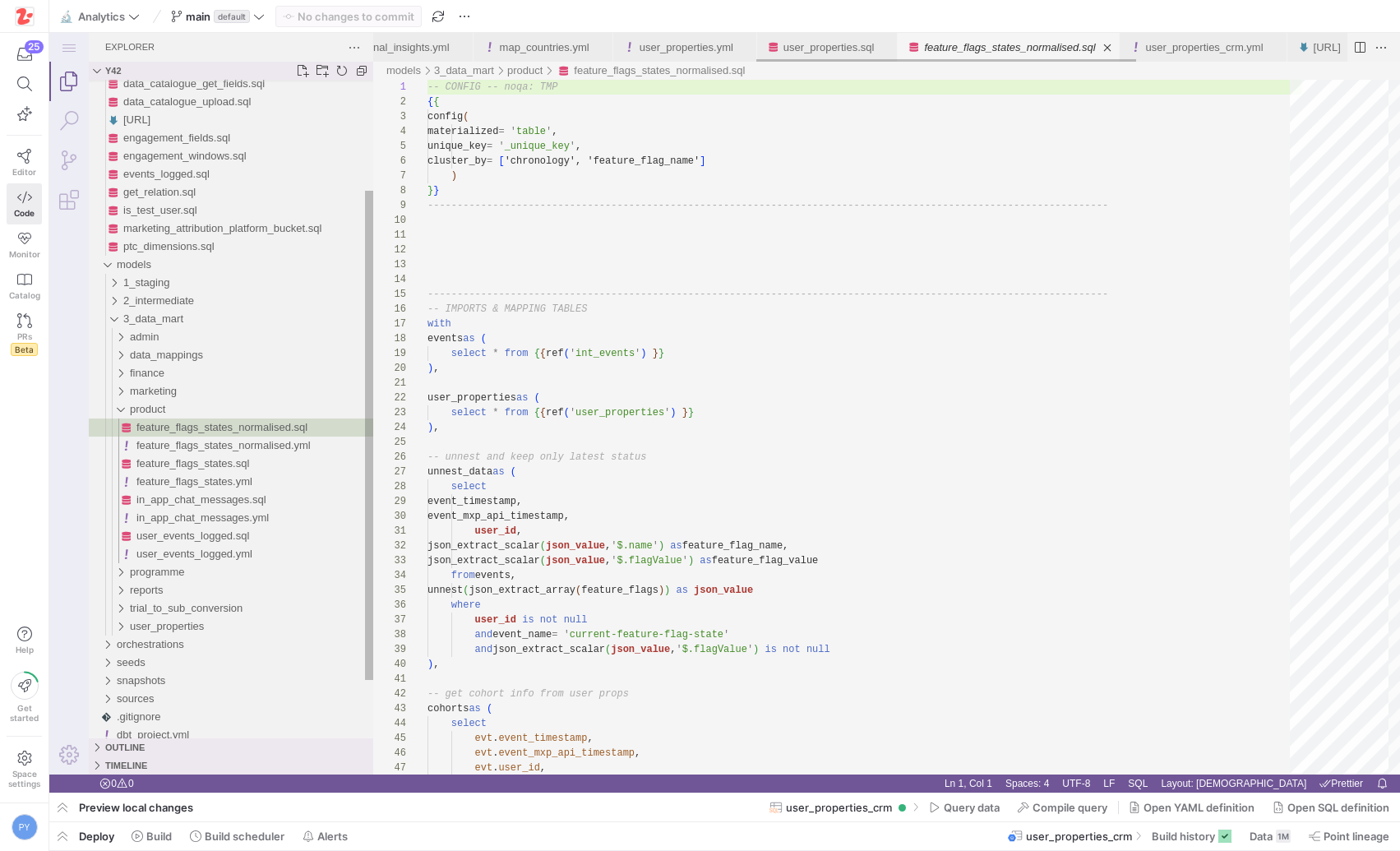
click at [219, 429] on span "feature_flags_states_normalised.sql" at bounding box center [222, 427] width 171 height 13
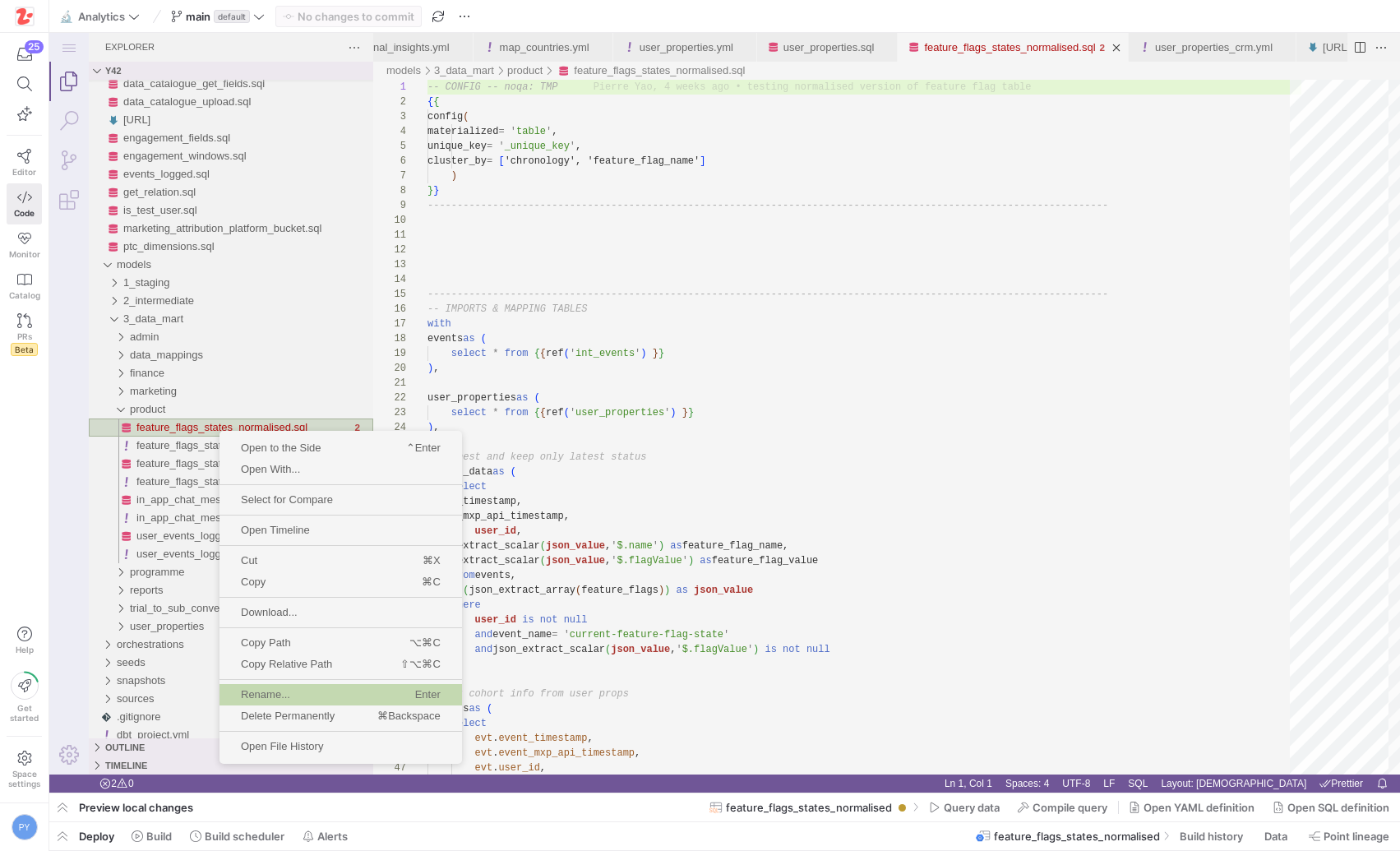
click at [307, 691] on span "Rename..." at bounding box center [279, 694] width 119 height 11
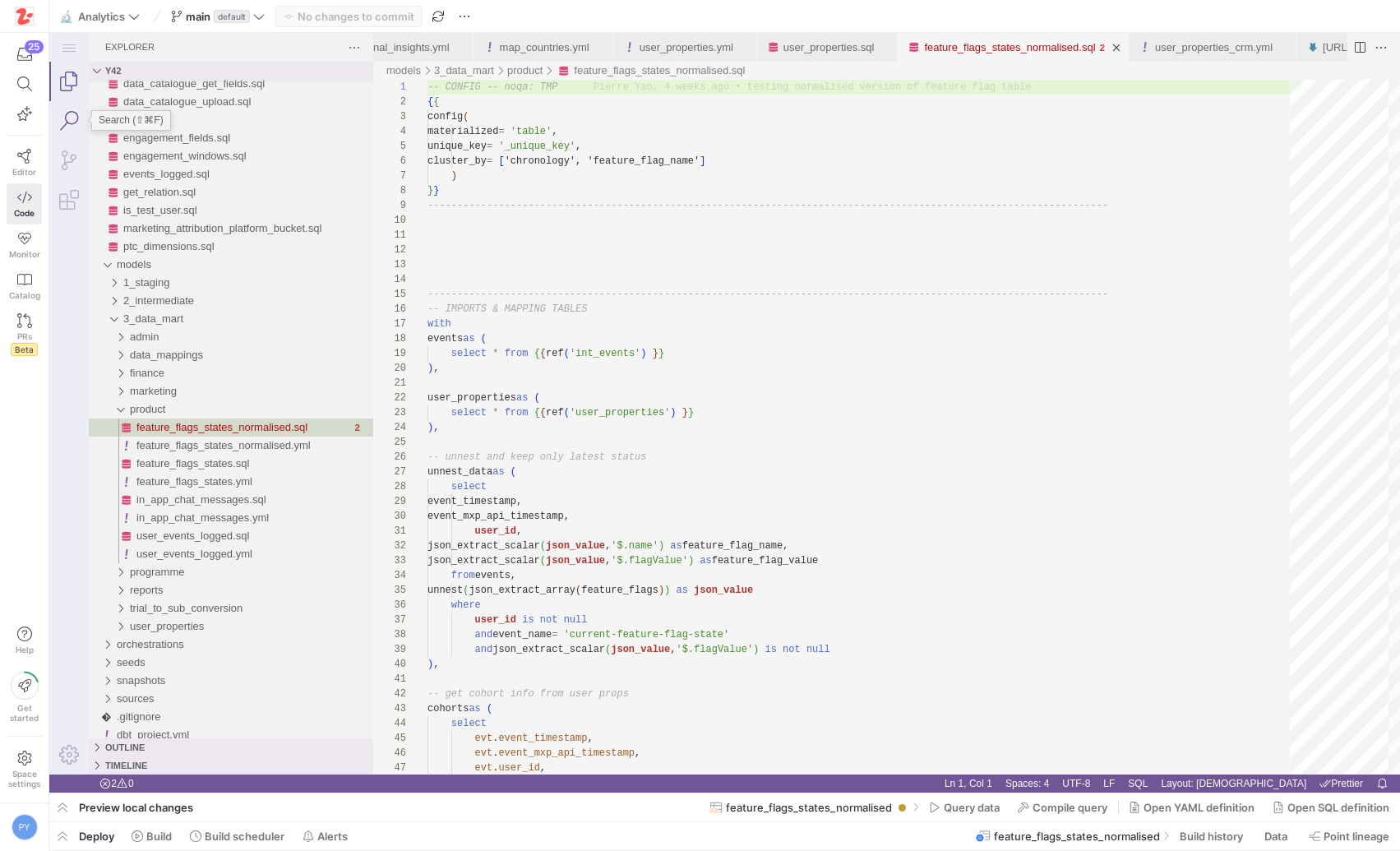
click at [69, 124] on link "Search (⇧⌘F)" at bounding box center [68, 120] width 39 height 39
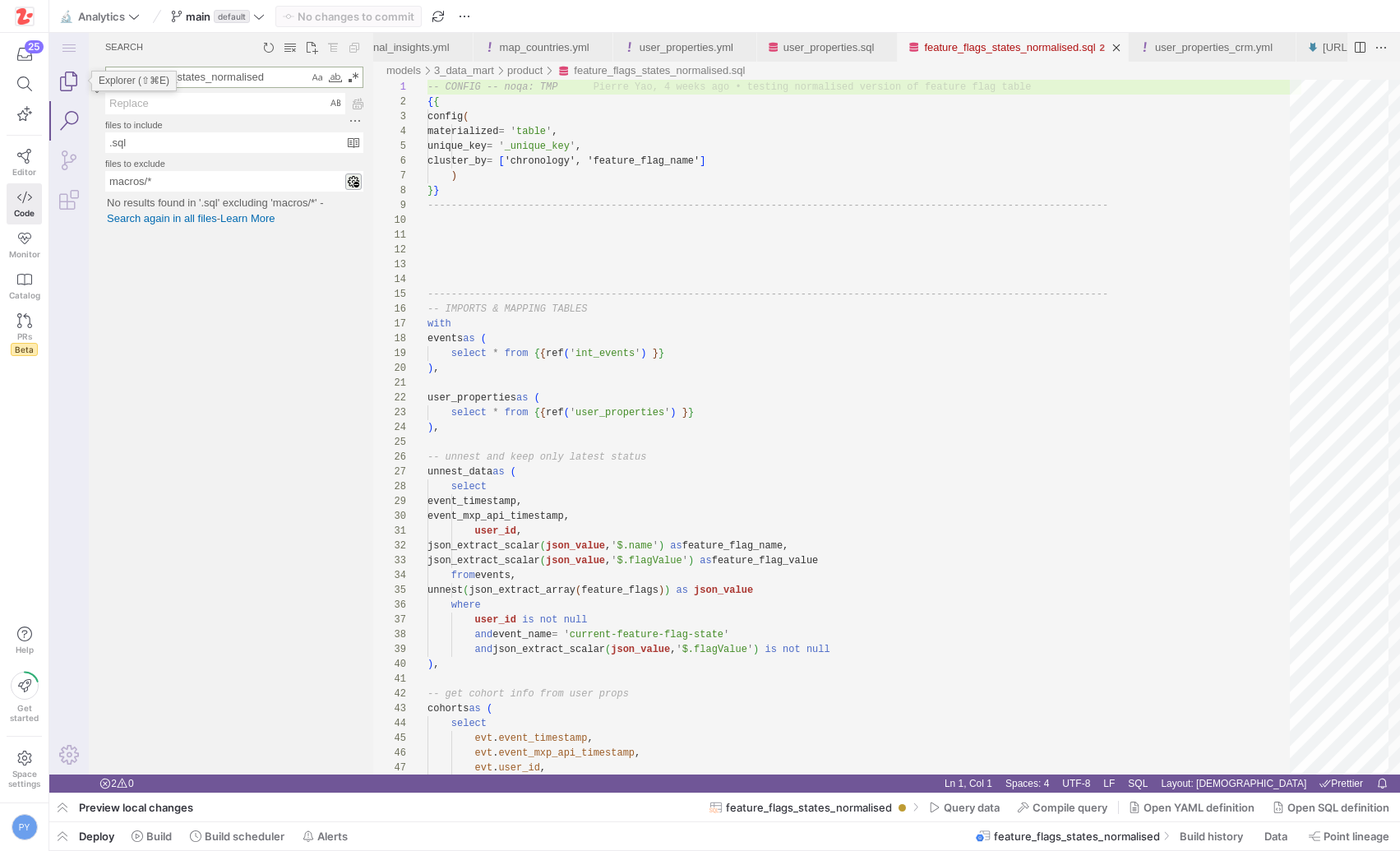
type textarea "feature_flags_states_normalised"
click at [71, 91] on link "Explorer (⇧⌘E)" at bounding box center [68, 81] width 39 height 39
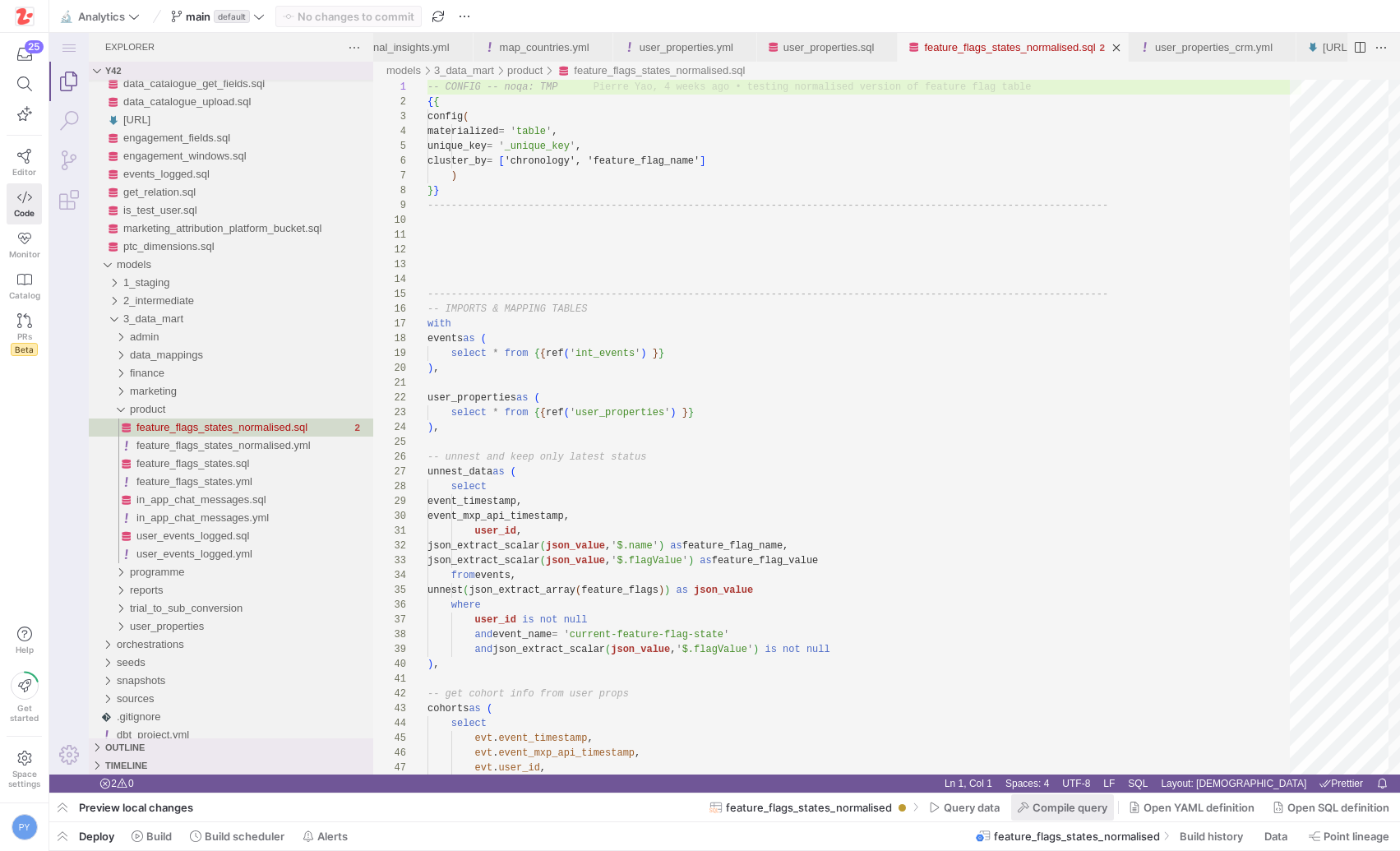
click at [1087, 803] on span "Compile query" at bounding box center [1070, 806] width 74 height 13
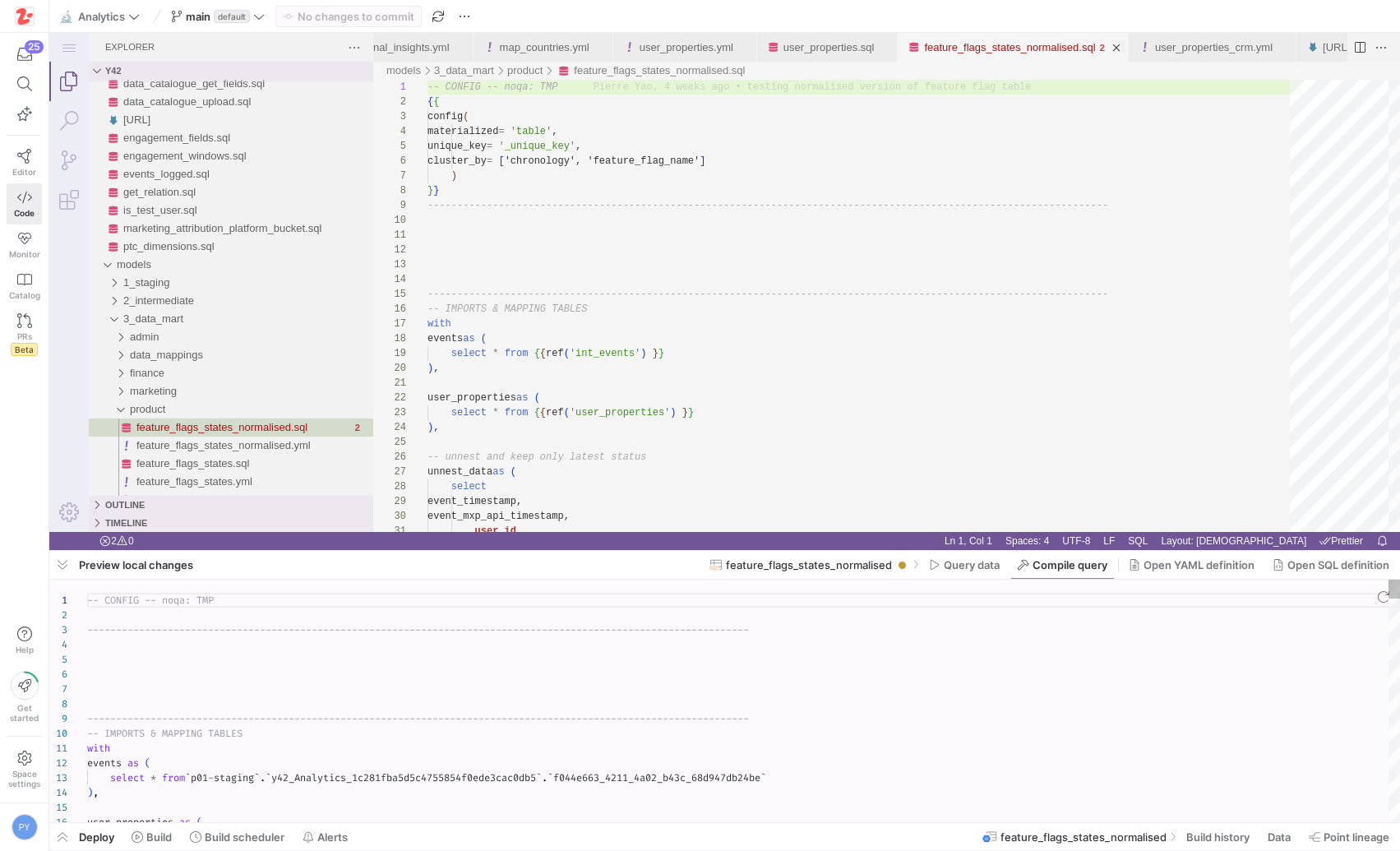
scroll to position [89, 0]
type textarea "-- CONFIG -- noqa: TMP --------------------------------------------------------…"
